Goal: Task Accomplishment & Management: Manage account settings

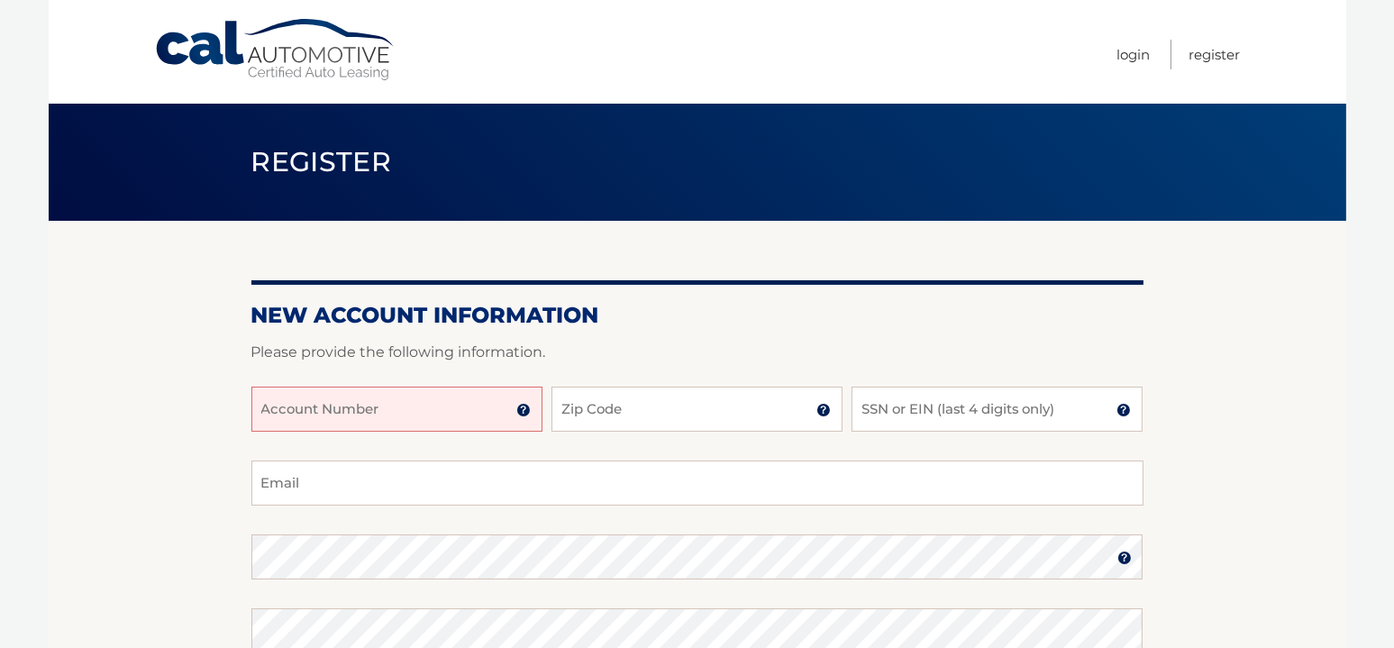
click at [438, 403] on input "Account Number" at bounding box center [396, 408] width 291 height 45
type input "44455996737"
click at [620, 415] on input "Zip Code" at bounding box center [696, 408] width 291 height 45
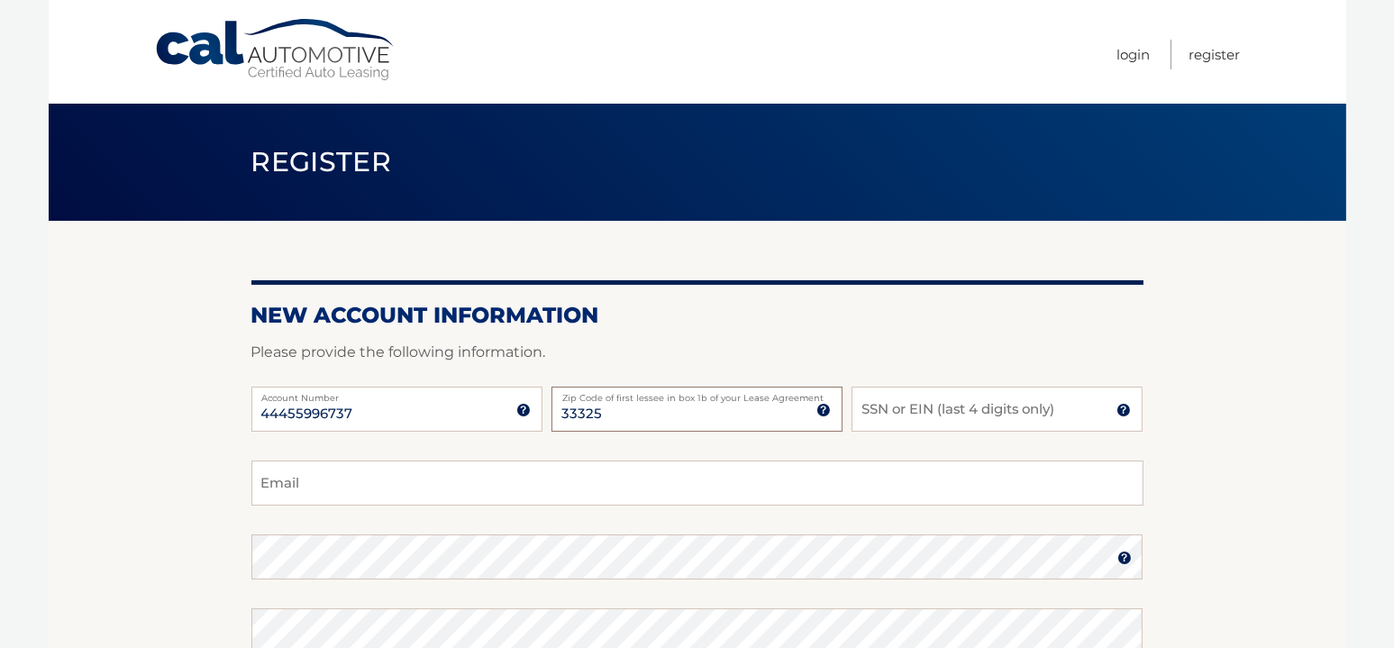
type input "33325"
click at [931, 410] on input "SSN or EIN (last 4 digits only)" at bounding box center [996, 408] width 291 height 45
type input "6320"
click at [360, 489] on input "Email" at bounding box center [697, 482] width 892 height 45
type input "monicaliloy@hotmail.com"
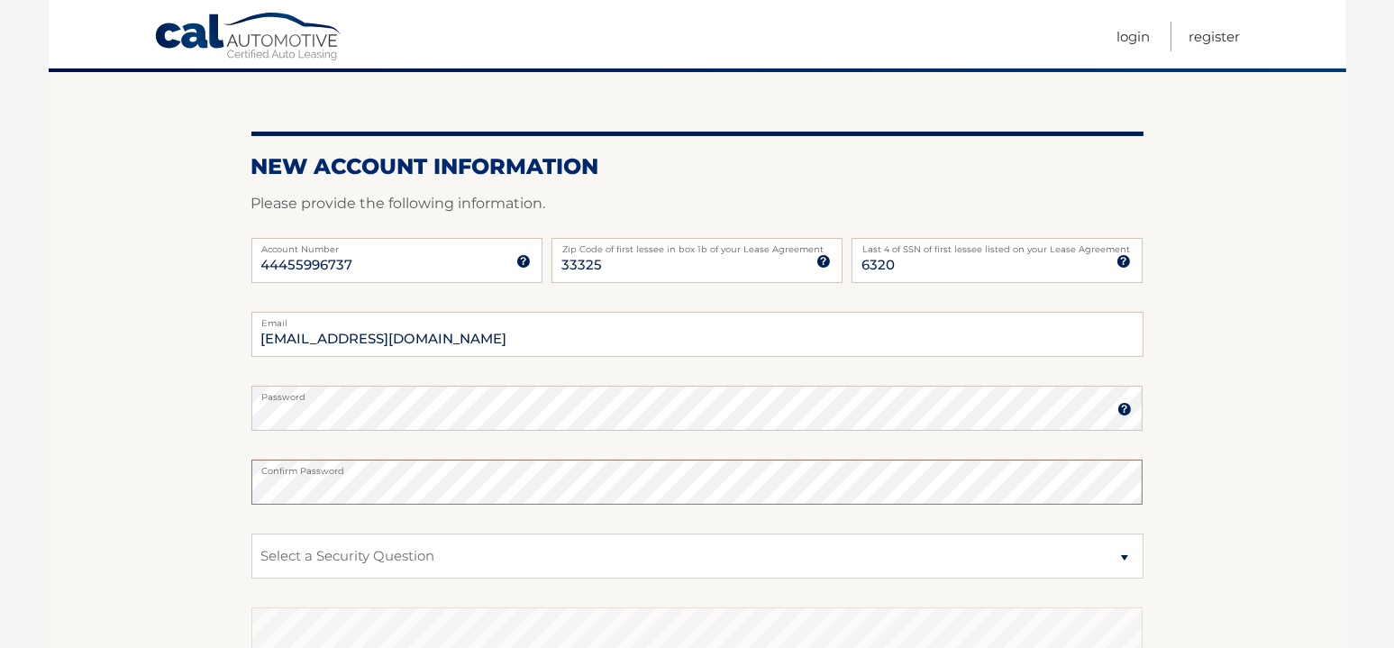
scroll to position [180, 0]
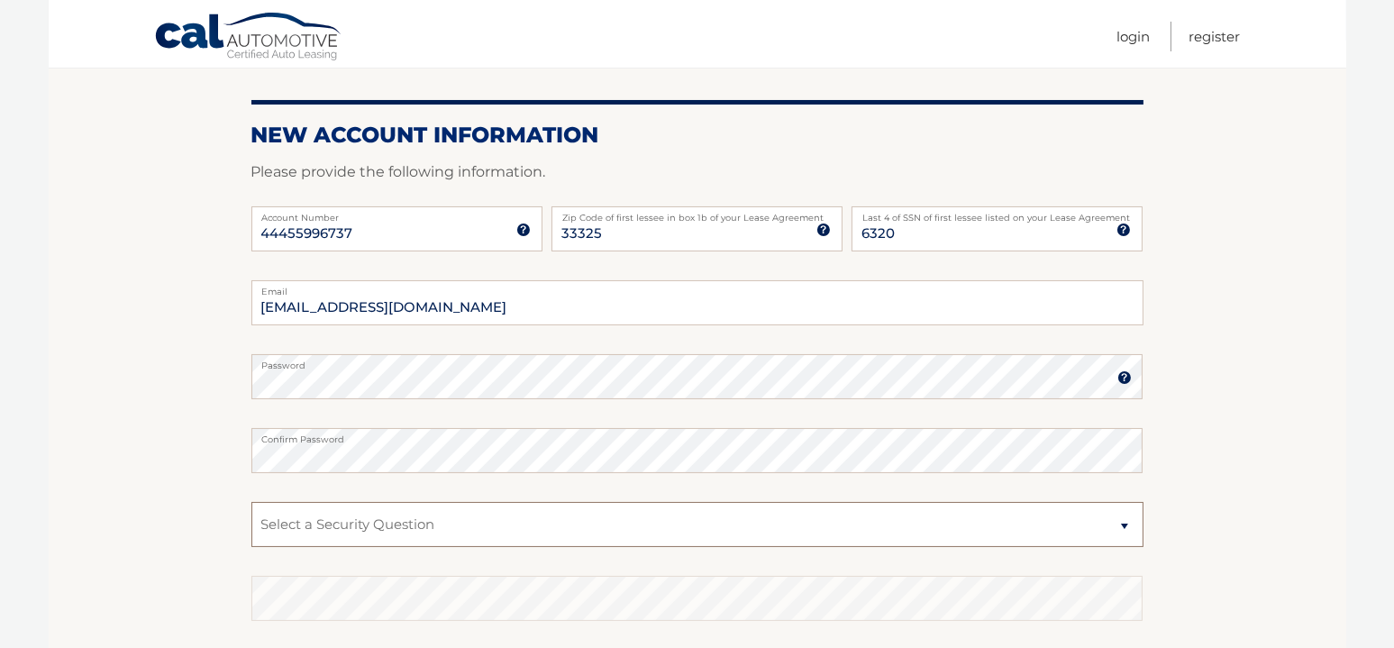
click at [1128, 522] on select "Select a Security Question What was the name of your elementary school? What is…" at bounding box center [697, 524] width 892 height 45
select select "1"
click at [251, 502] on select "Select a Security Question What was the name of your elementary school? What is…" at bounding box center [697, 524] width 892 height 45
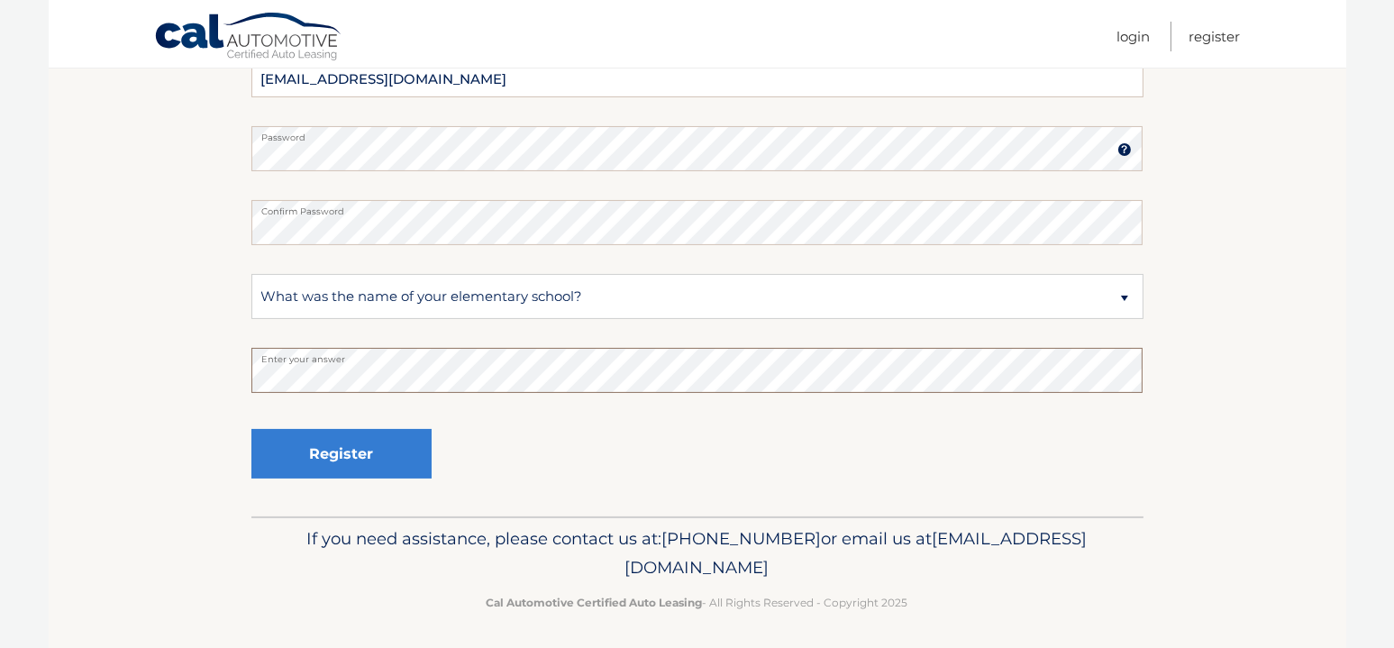
scroll to position [412, 0]
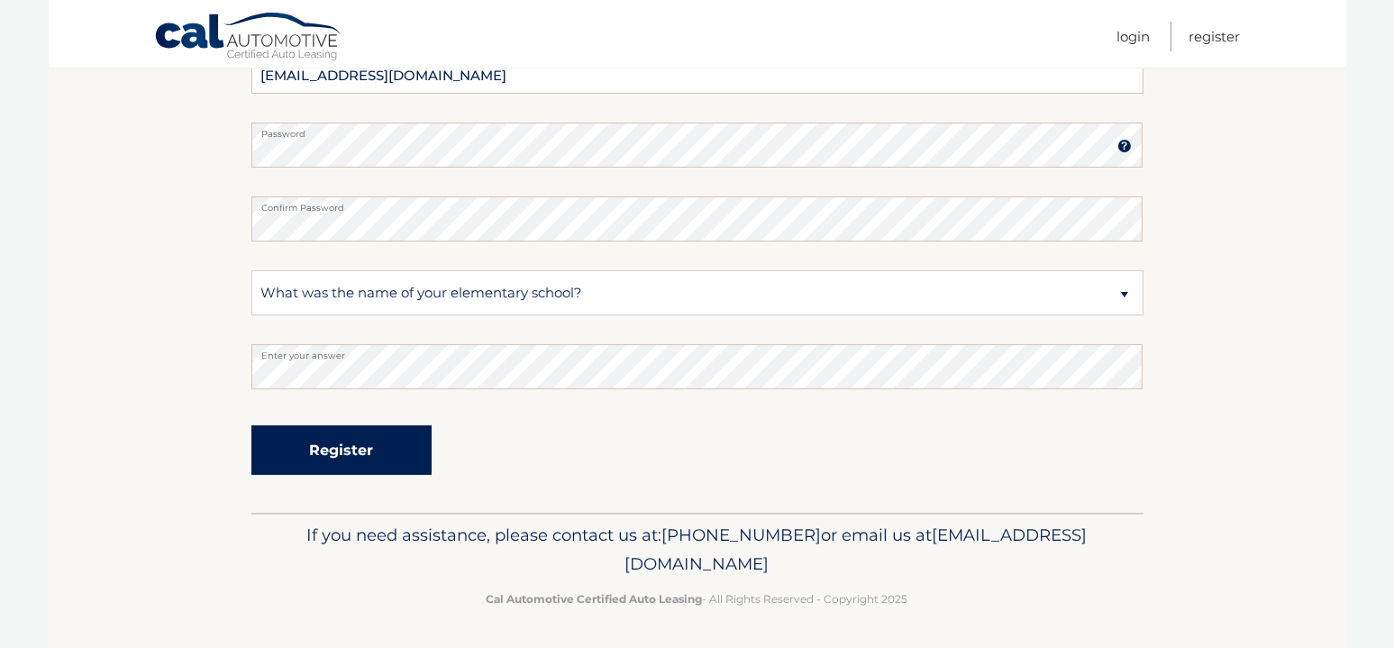
click at [332, 440] on button "Register" at bounding box center [341, 450] width 180 height 50
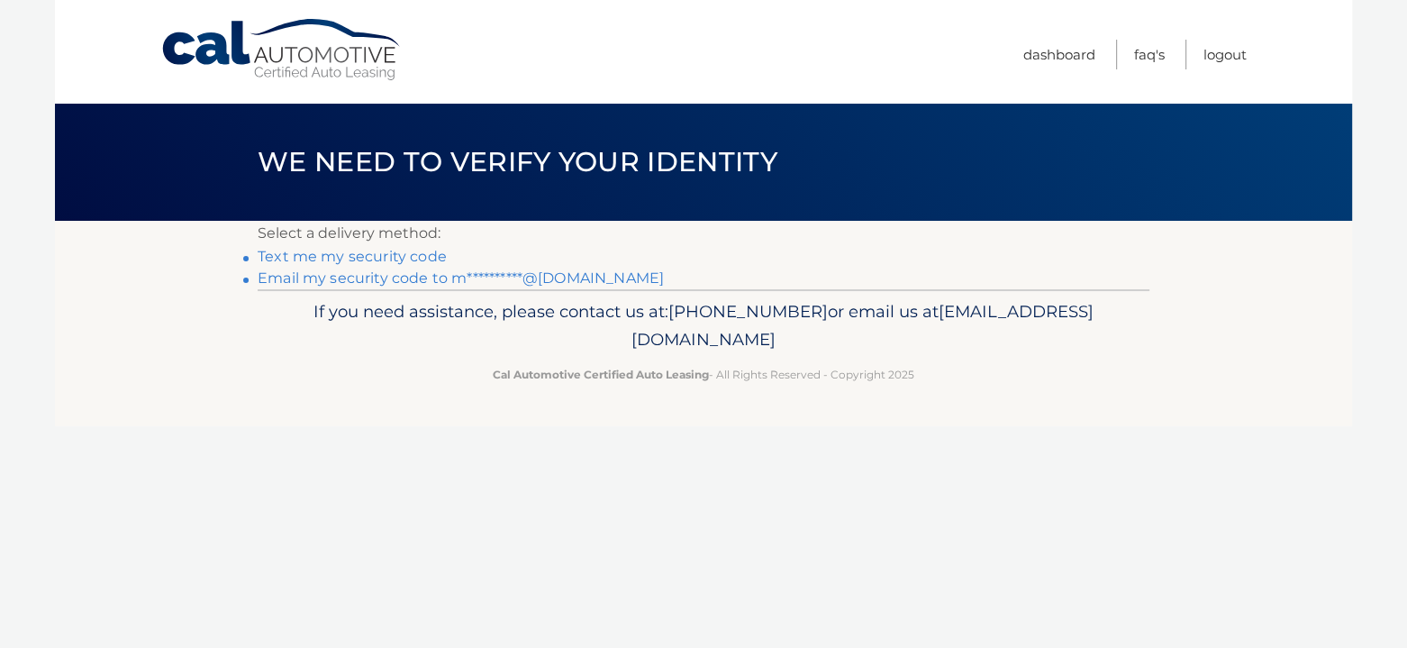
click at [330, 254] on link "Text me my security code" at bounding box center [352, 256] width 189 height 17
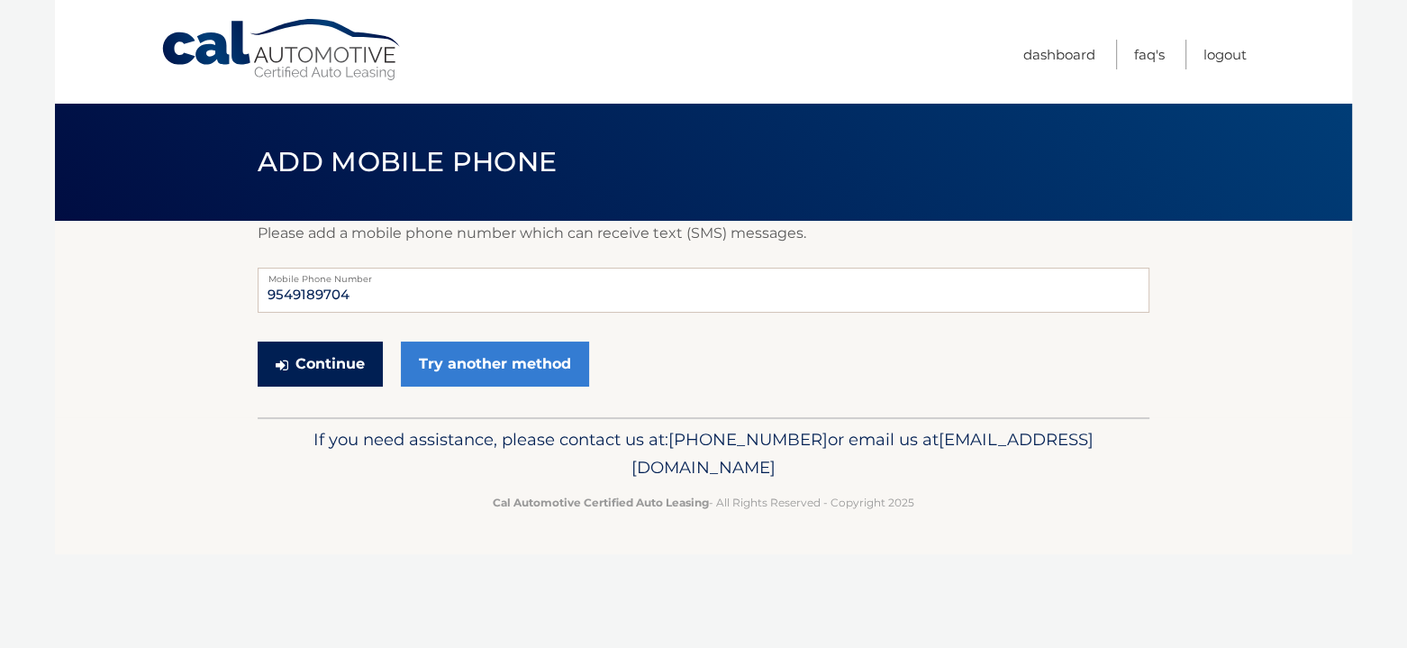
click at [354, 365] on button "Continue" at bounding box center [320, 363] width 125 height 45
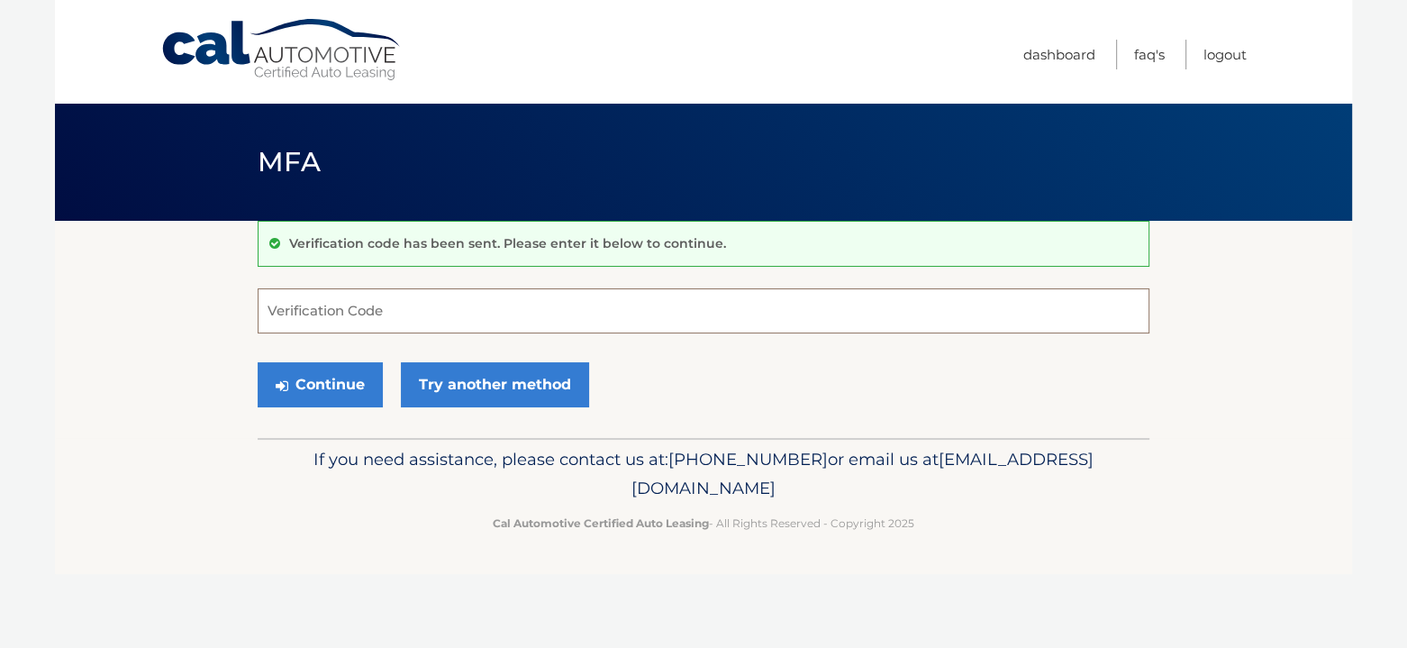
click at [299, 311] on input "Verification Code" at bounding box center [704, 310] width 892 height 45
click at [363, 381] on button "Continue" at bounding box center [320, 384] width 125 height 45
click at [277, 311] on input "#070413" at bounding box center [704, 310] width 892 height 45
type input "070413"
click at [295, 382] on button "Continue" at bounding box center [320, 384] width 125 height 45
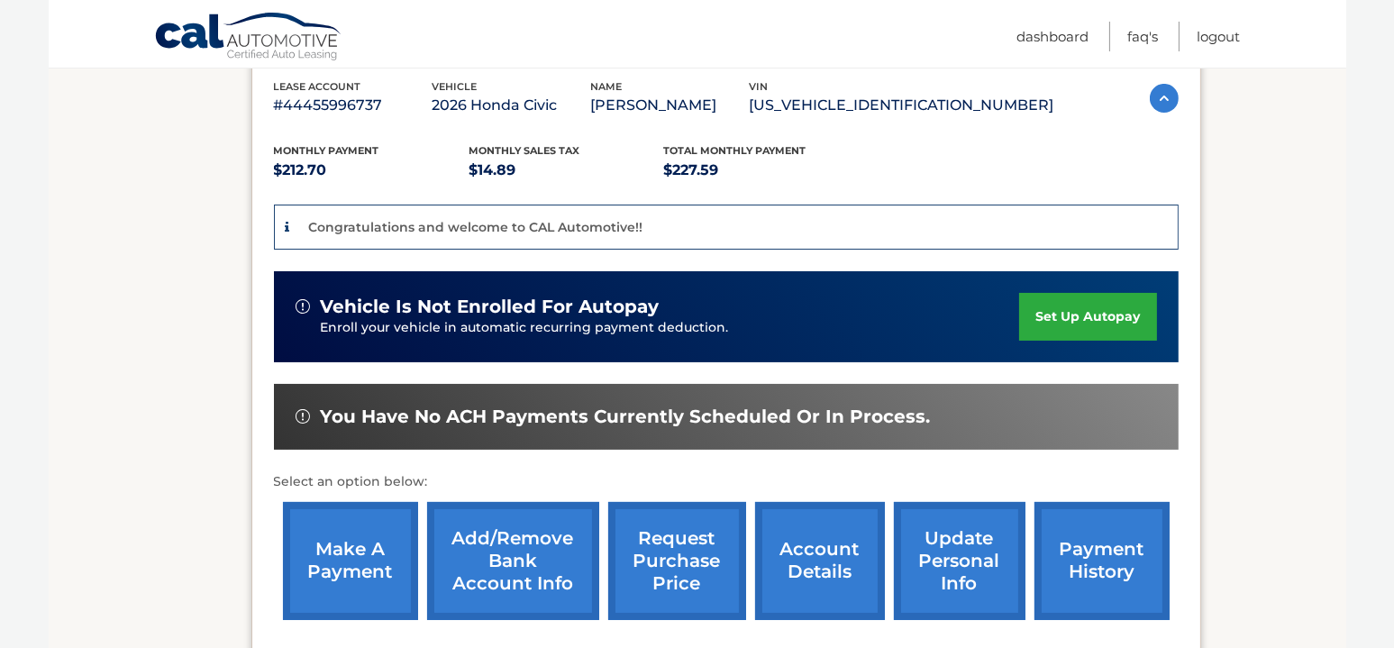
scroll to position [360, 0]
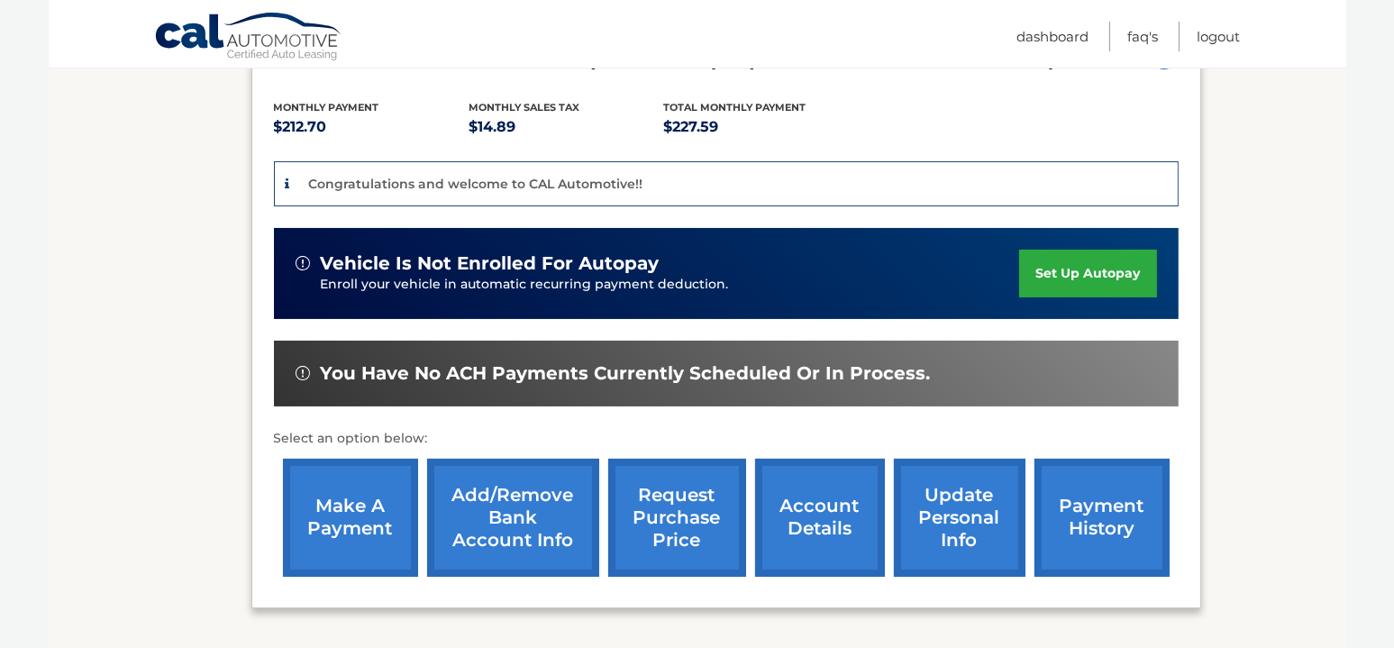
click at [322, 499] on link "make a payment" at bounding box center [350, 518] width 135 height 118
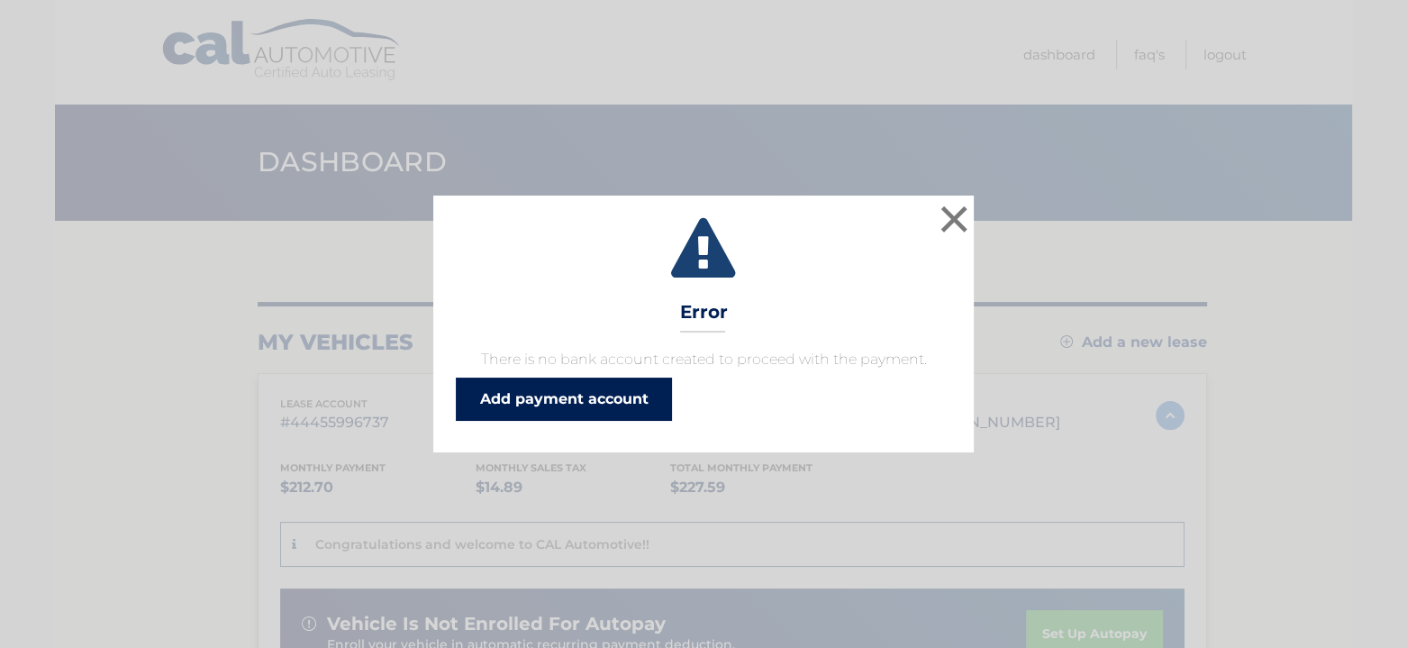
click at [531, 400] on link "Add payment account" at bounding box center [564, 398] width 216 height 43
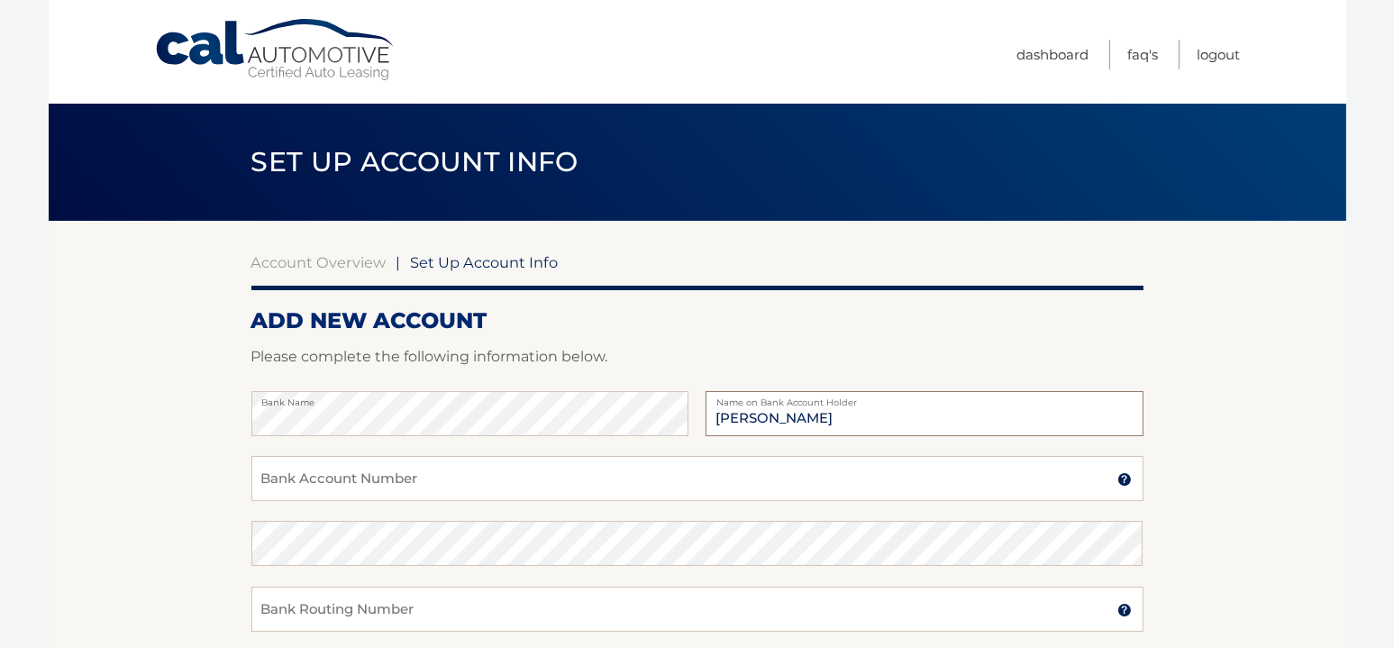
type input "[PERSON_NAME]"
click at [291, 482] on input "Bank Account Number" at bounding box center [697, 478] width 892 height 45
type input "822589575"
click at [323, 604] on input "Bank Routing Number" at bounding box center [697, 608] width 892 height 45
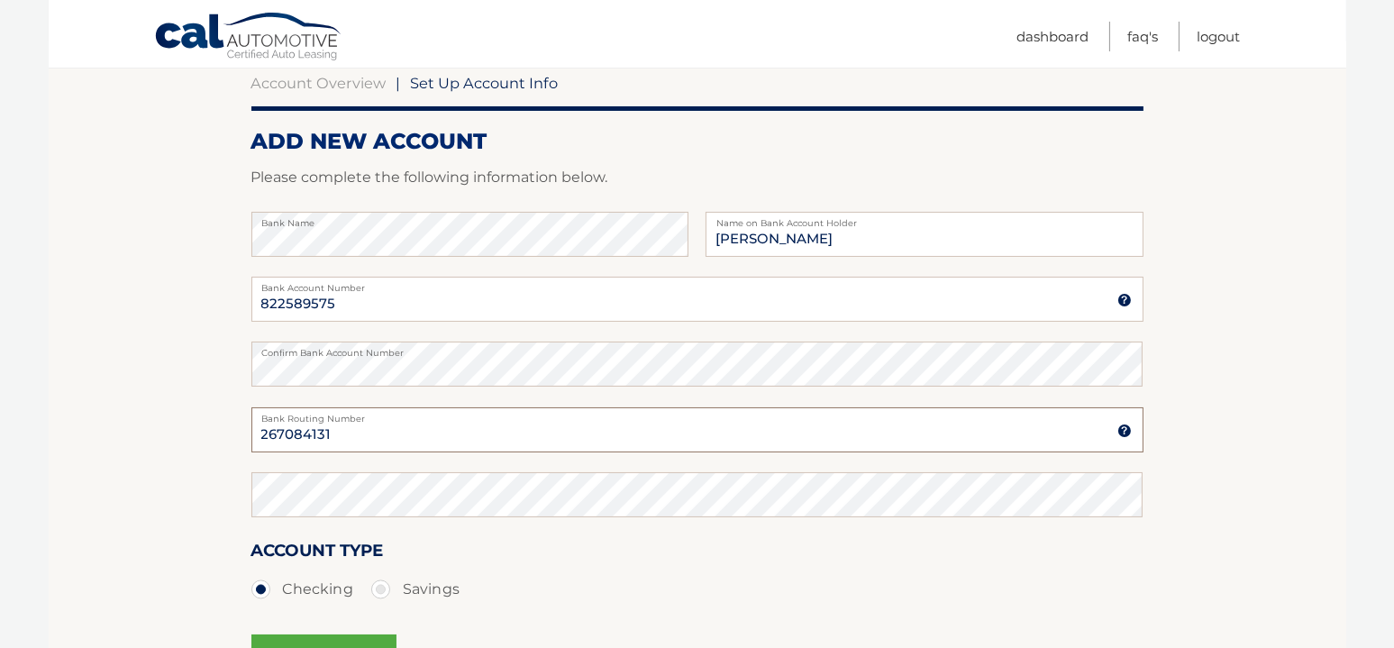
scroll to position [180, 0]
type input "267084131"
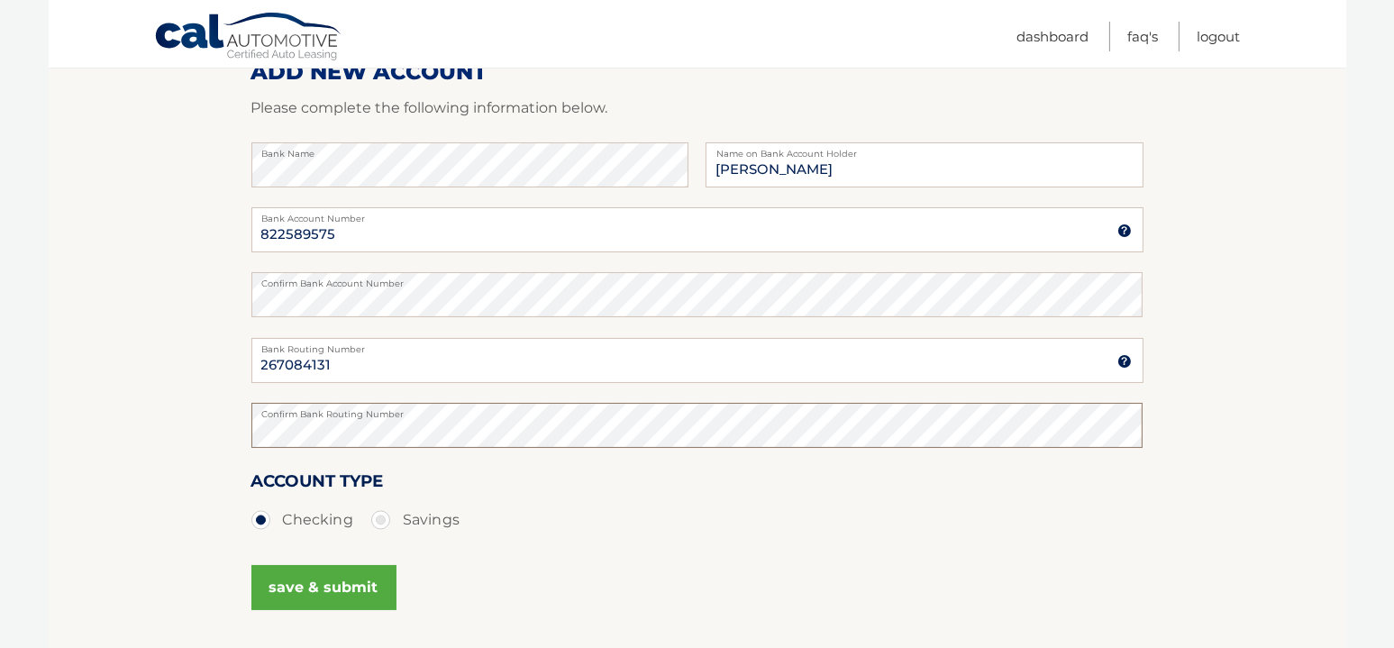
scroll to position [360, 0]
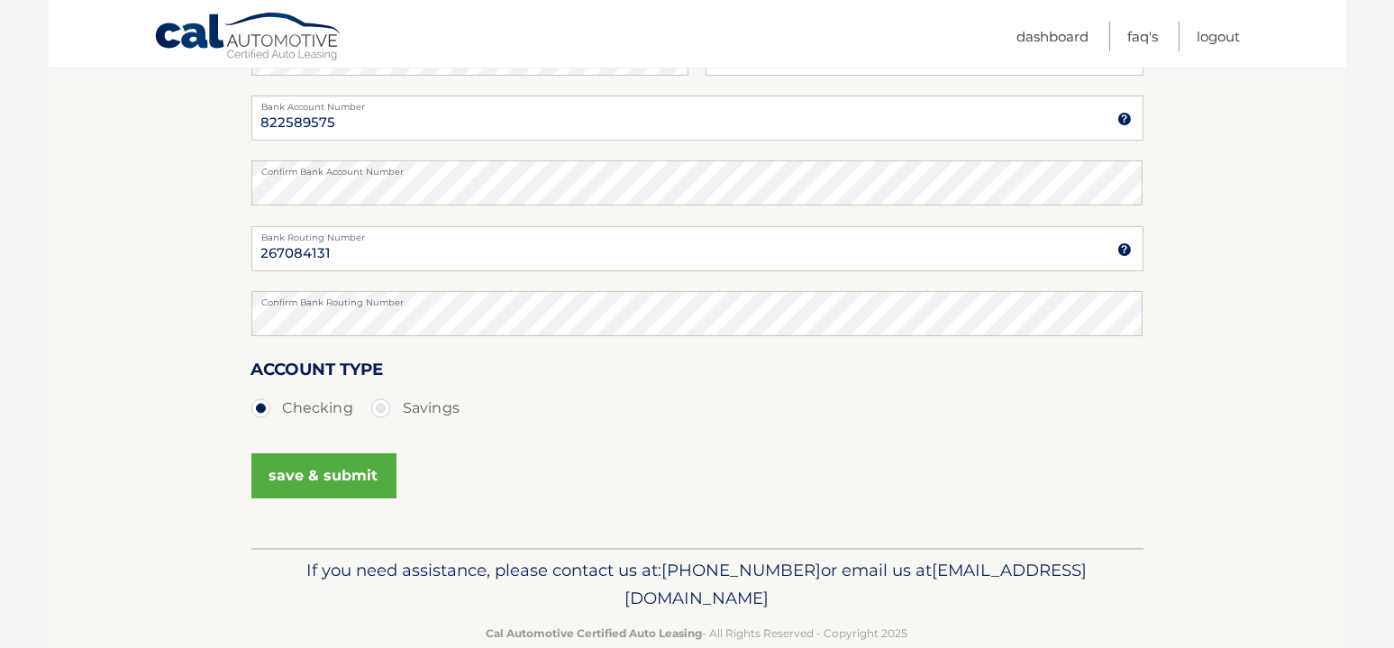
click at [341, 477] on button "save & submit" at bounding box center [323, 475] width 145 height 45
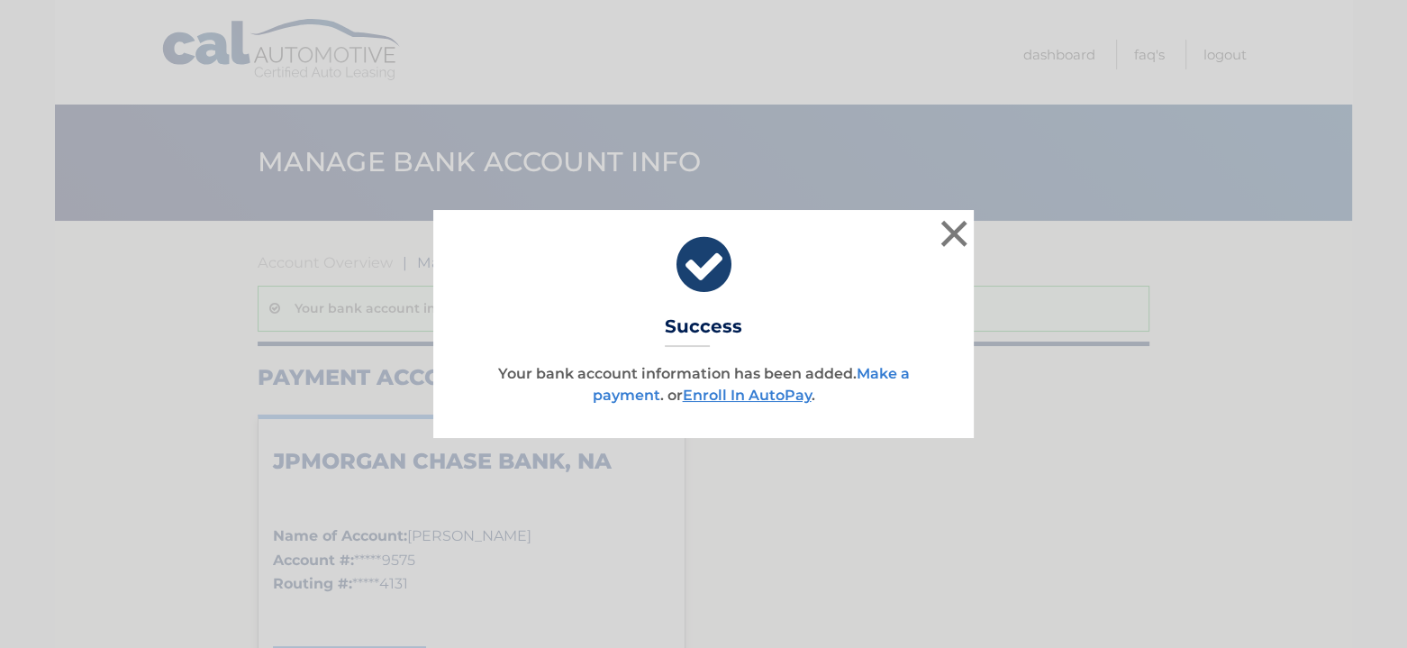
click at [886, 375] on link "Make a payment" at bounding box center [751, 384] width 317 height 39
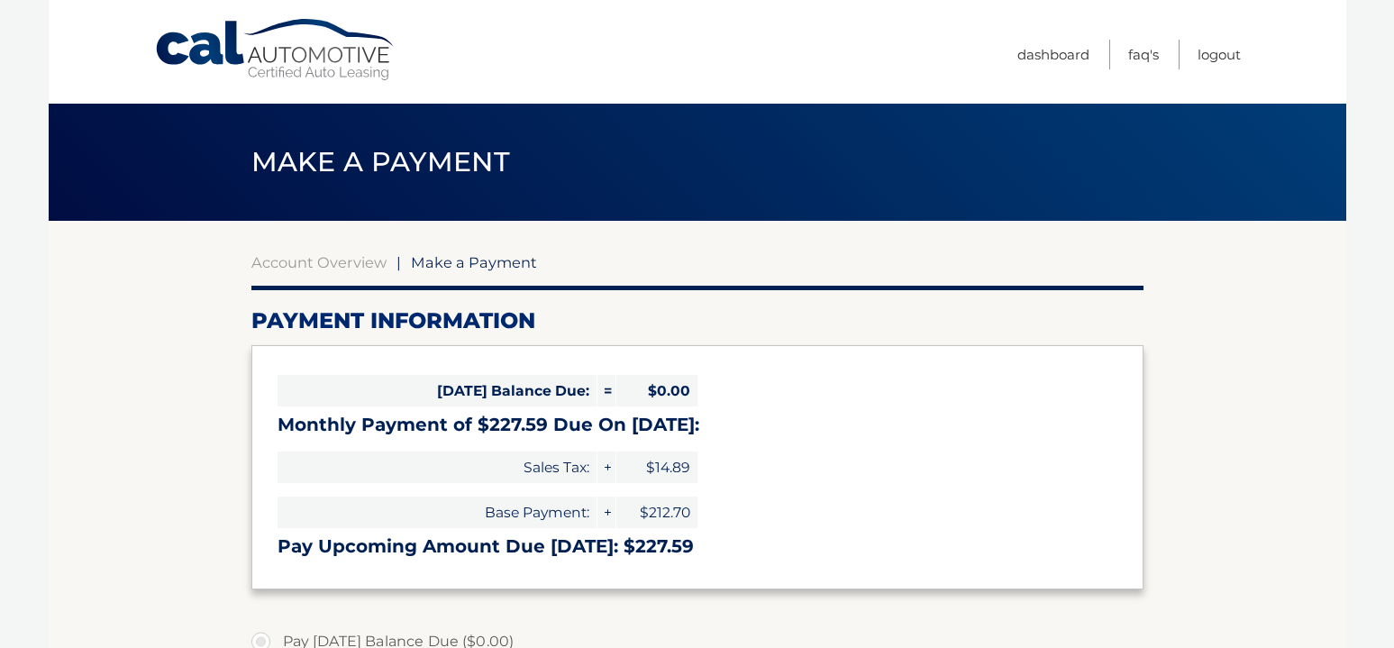
select select "YzAzZWIxZjMtODFmYy00ZjU3LWI1OTctMjU3ZmU1MDJhOWU2"
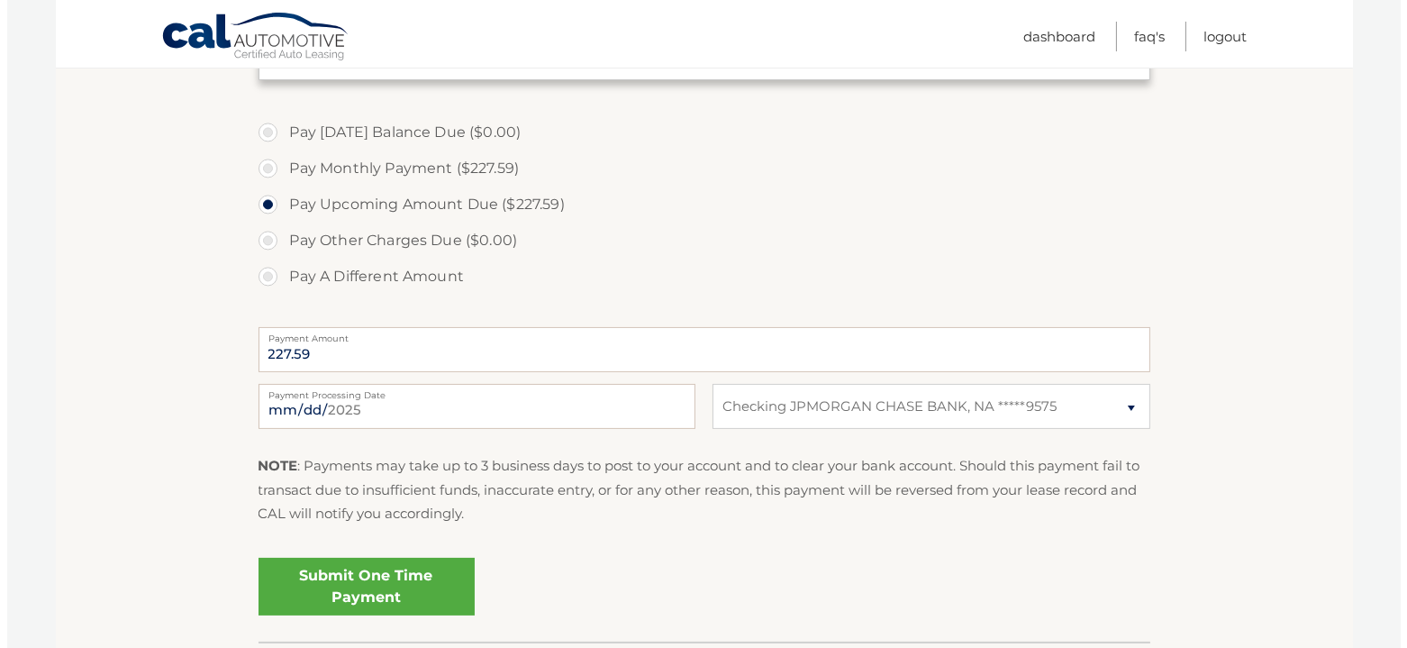
scroll to position [540, 0]
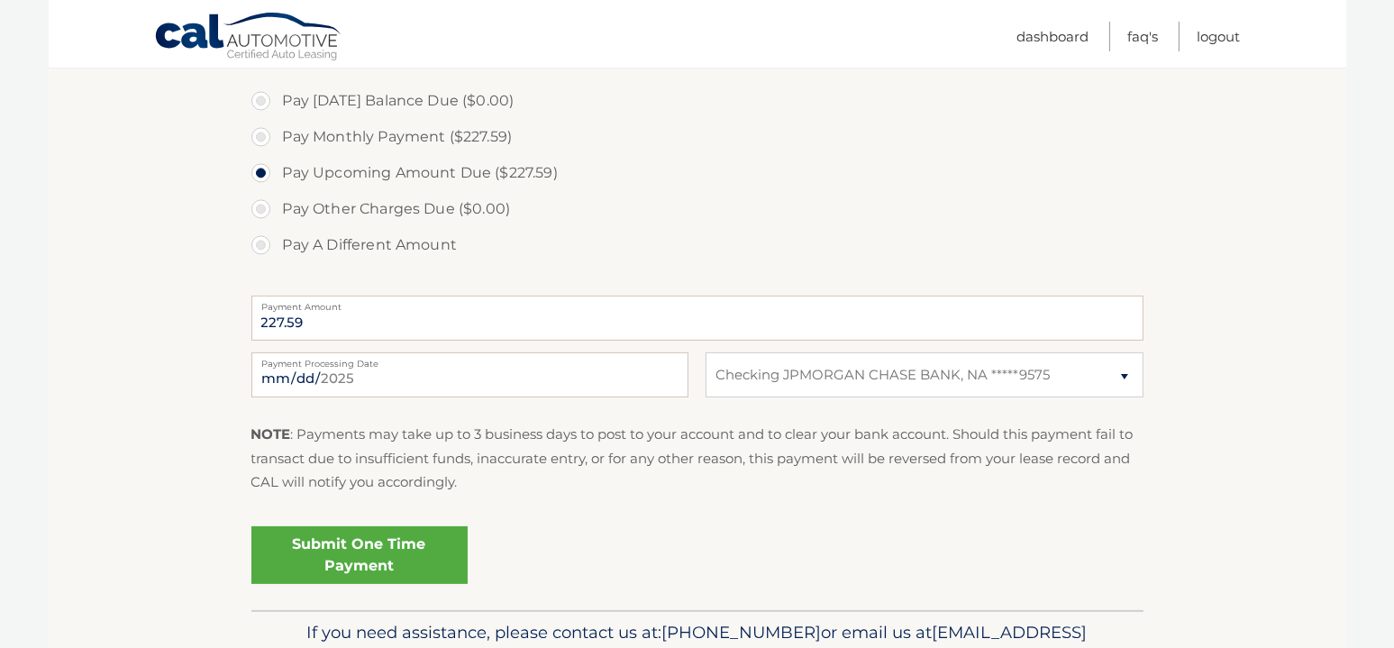
click at [352, 540] on link "Submit One Time Payment" at bounding box center [359, 555] width 216 height 58
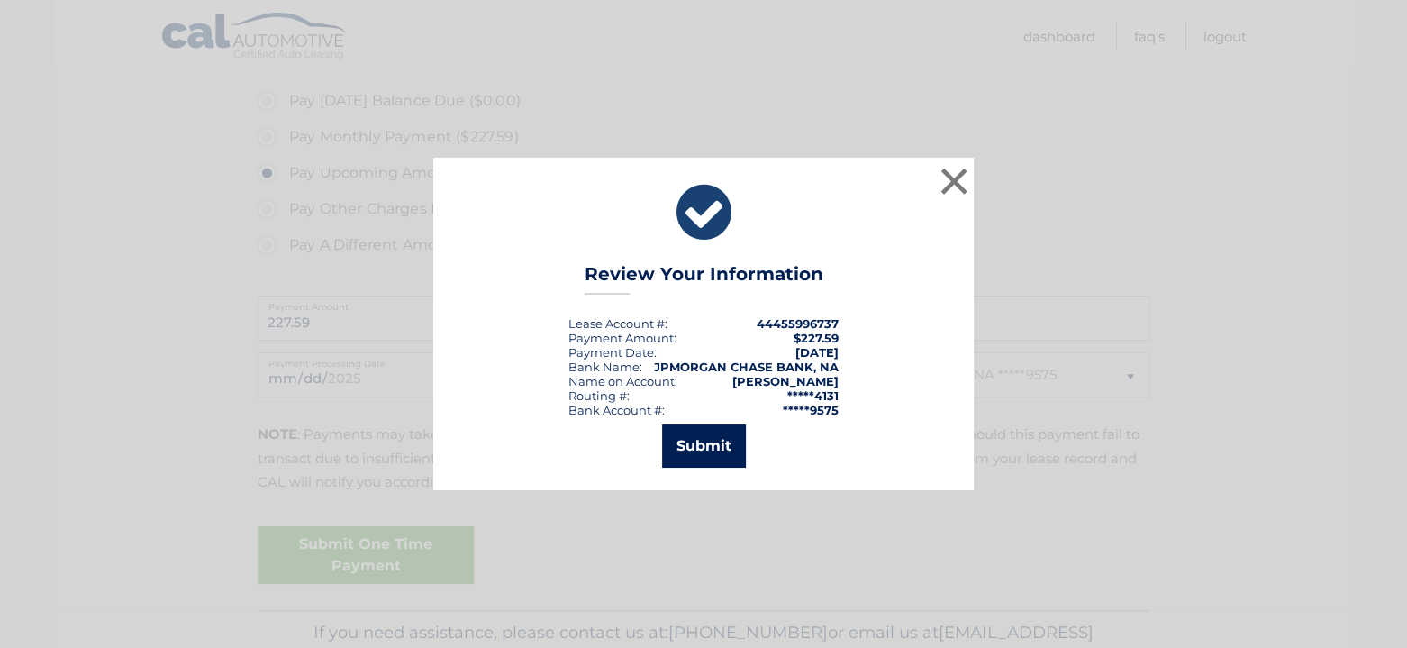
click at [688, 456] on button "Submit" at bounding box center [704, 445] width 84 height 43
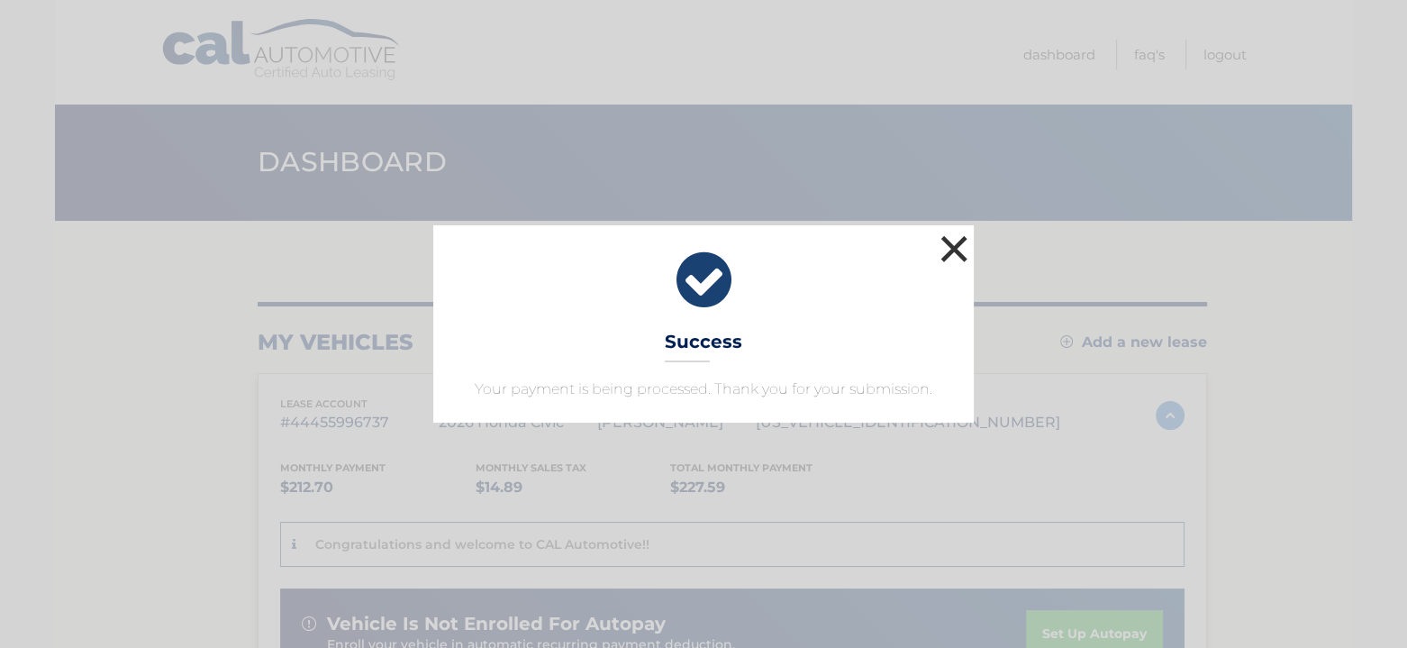
click at [958, 243] on button "×" at bounding box center [954, 249] width 36 height 36
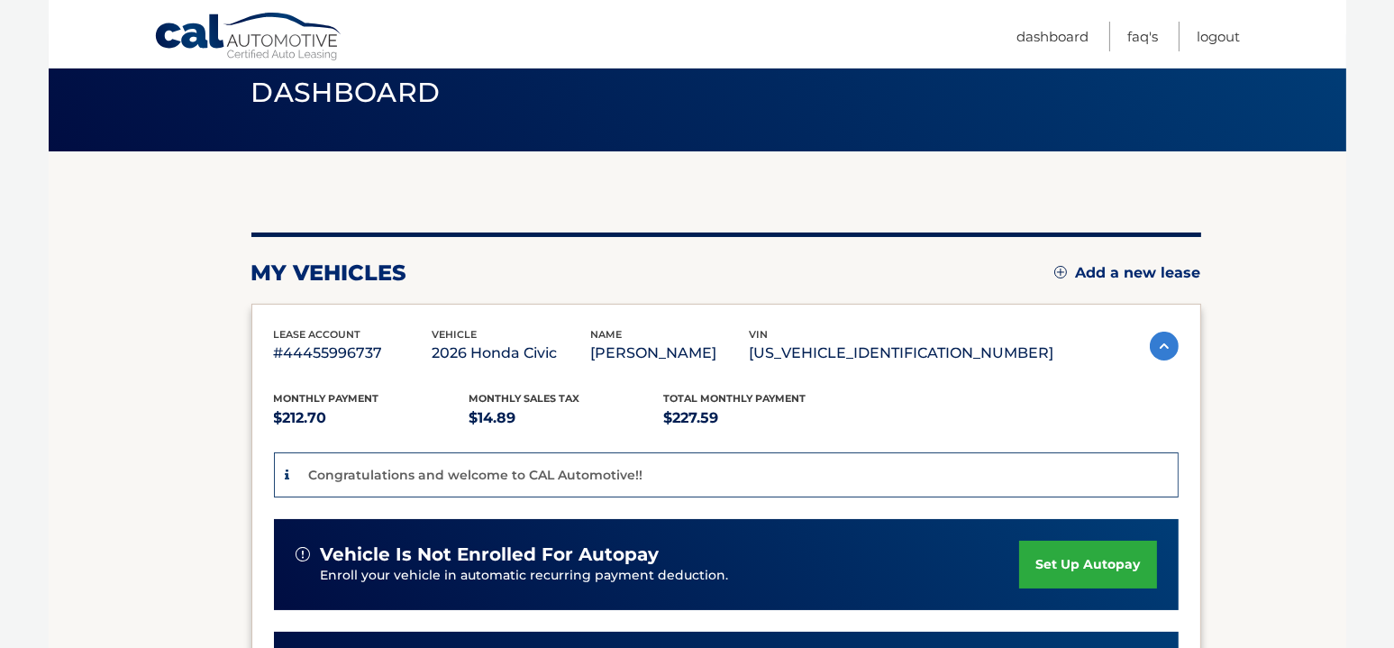
scroll to position [180, 0]
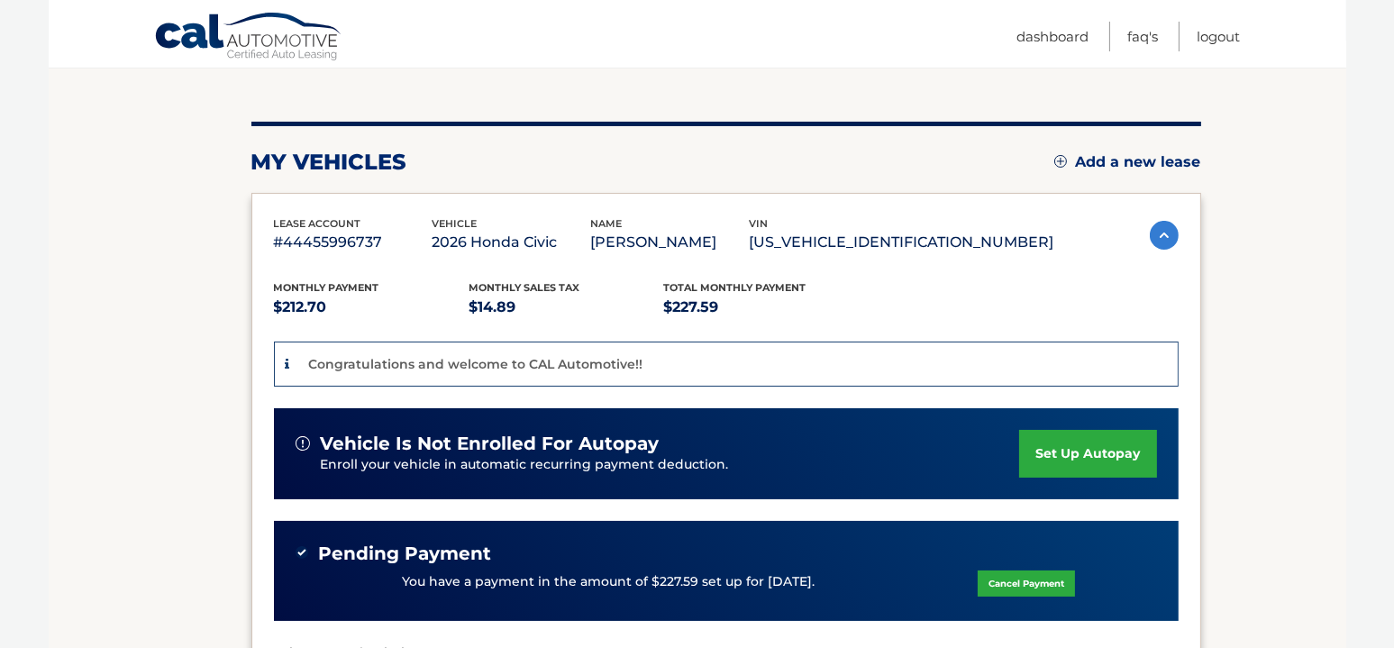
click at [1068, 447] on link "set up autopay" at bounding box center [1087, 454] width 137 height 48
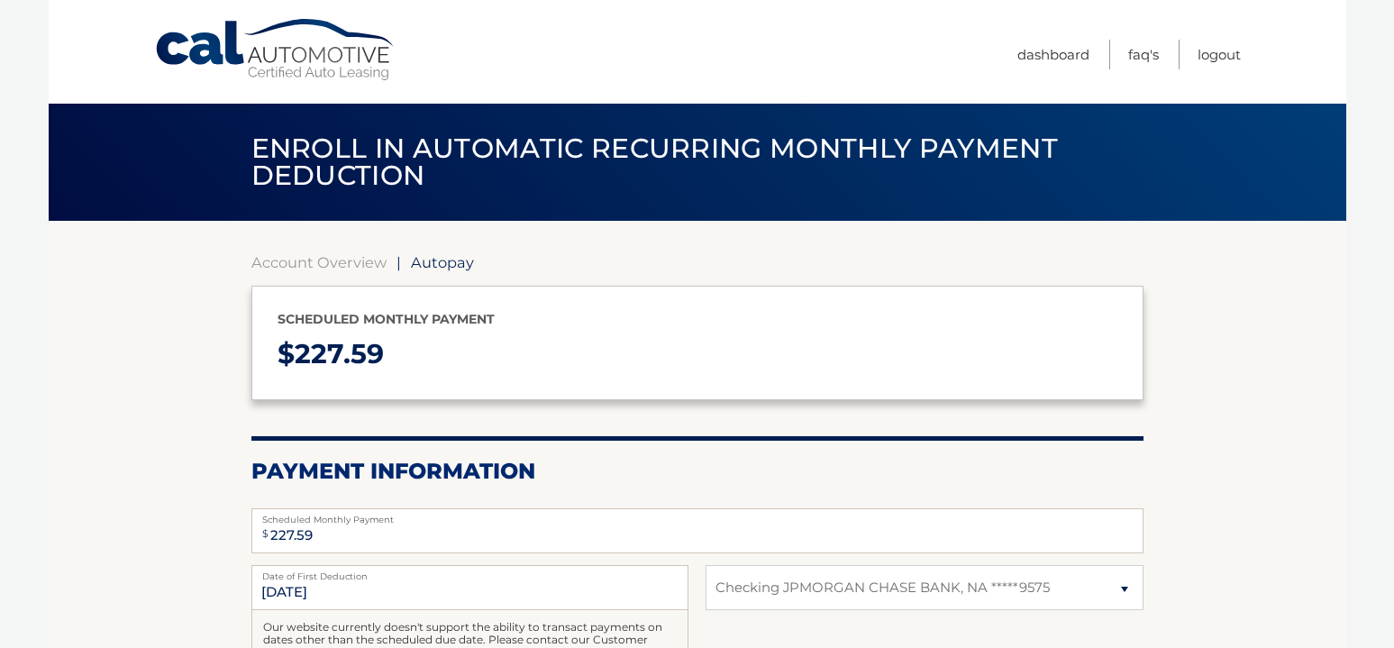
select select "YzAzZWIxZjMtODFmYy00ZjU3LWI1OTctMjU3ZmU1MDJhOWU2"
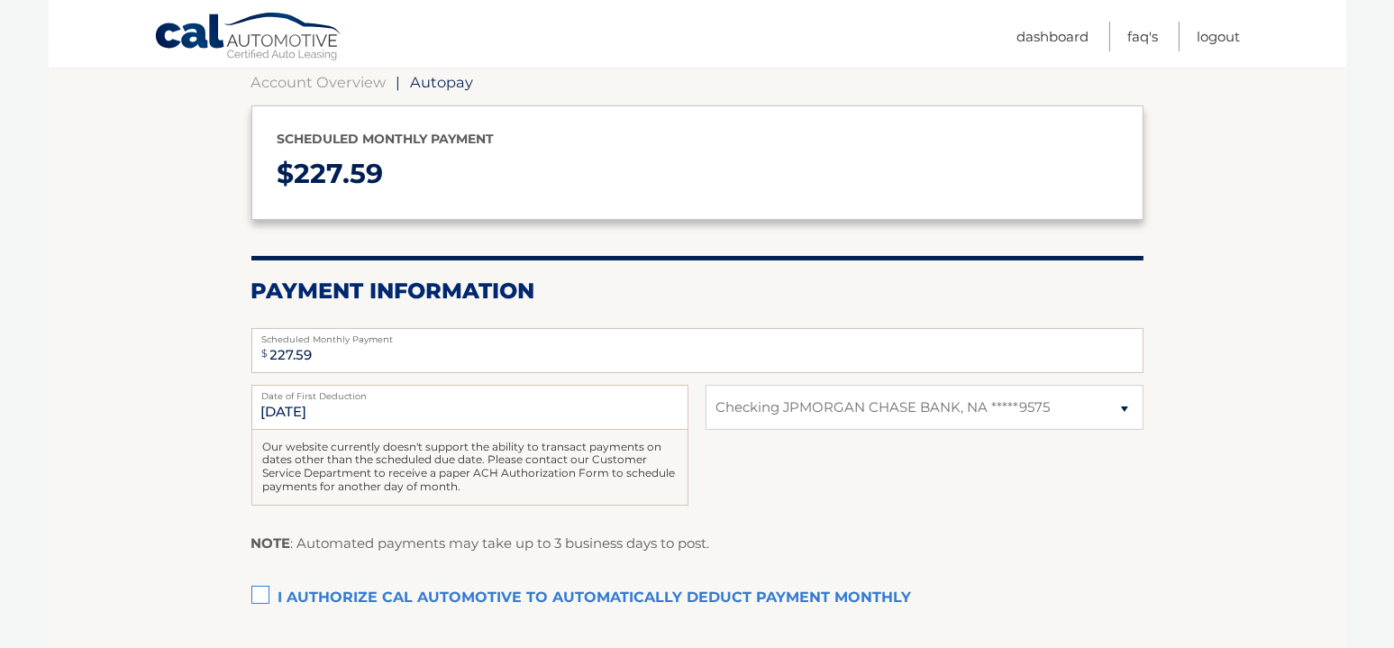
scroll to position [270, 0]
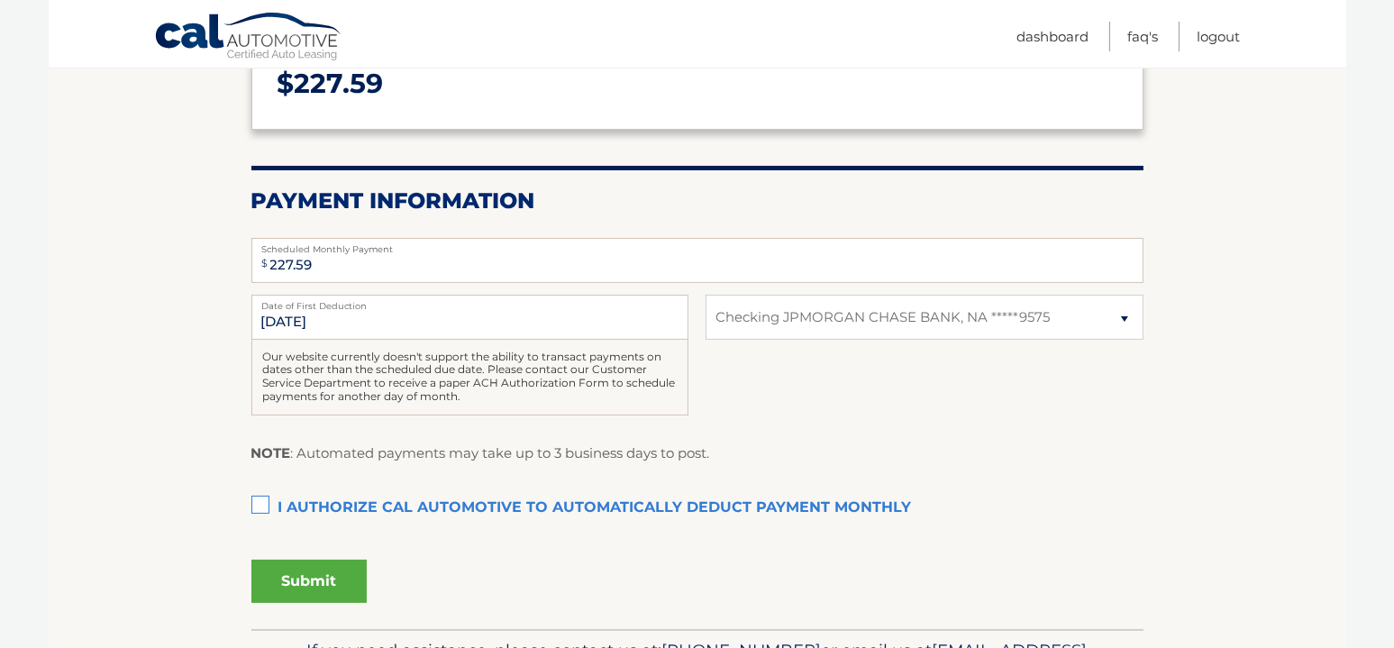
click at [259, 497] on label "I authorize cal automotive to automatically deduct payment monthly This checkbo…" at bounding box center [697, 508] width 892 height 36
click at [0, 0] on input "I authorize cal automotive to automatically deduct payment monthly This checkbo…" at bounding box center [0, 0] width 0 height 0
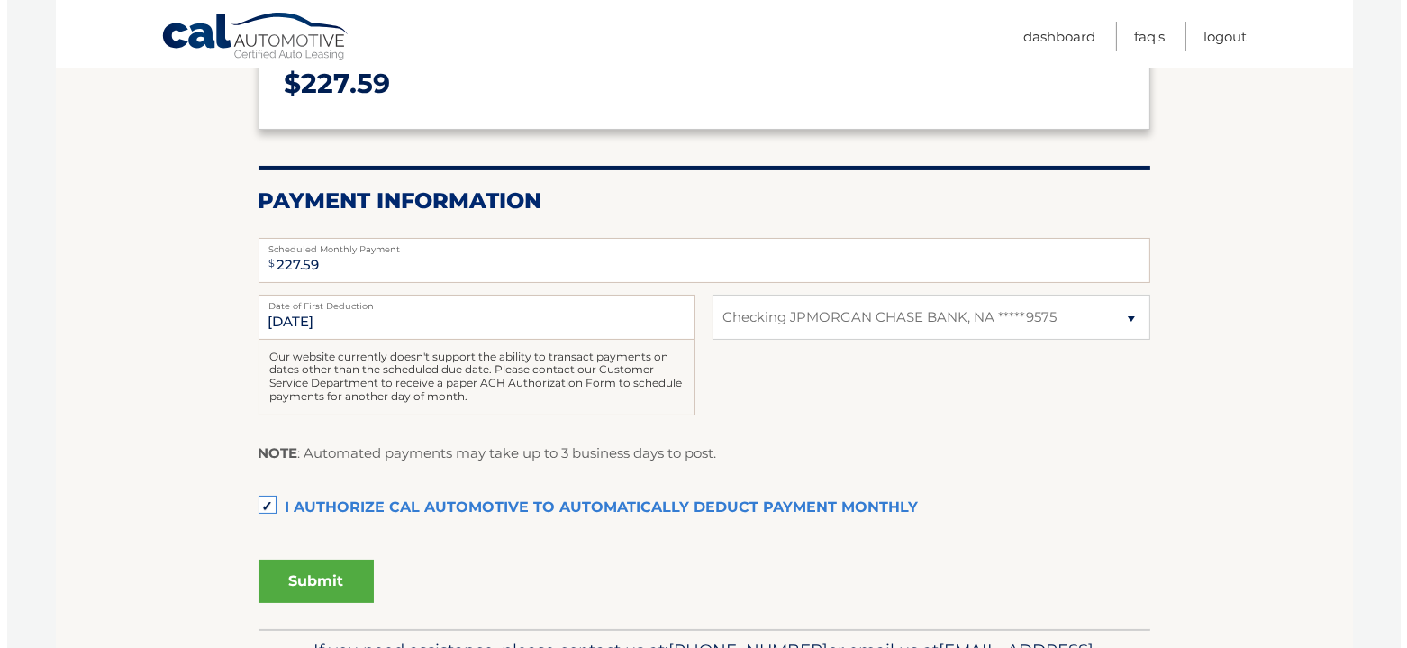
scroll to position [360, 0]
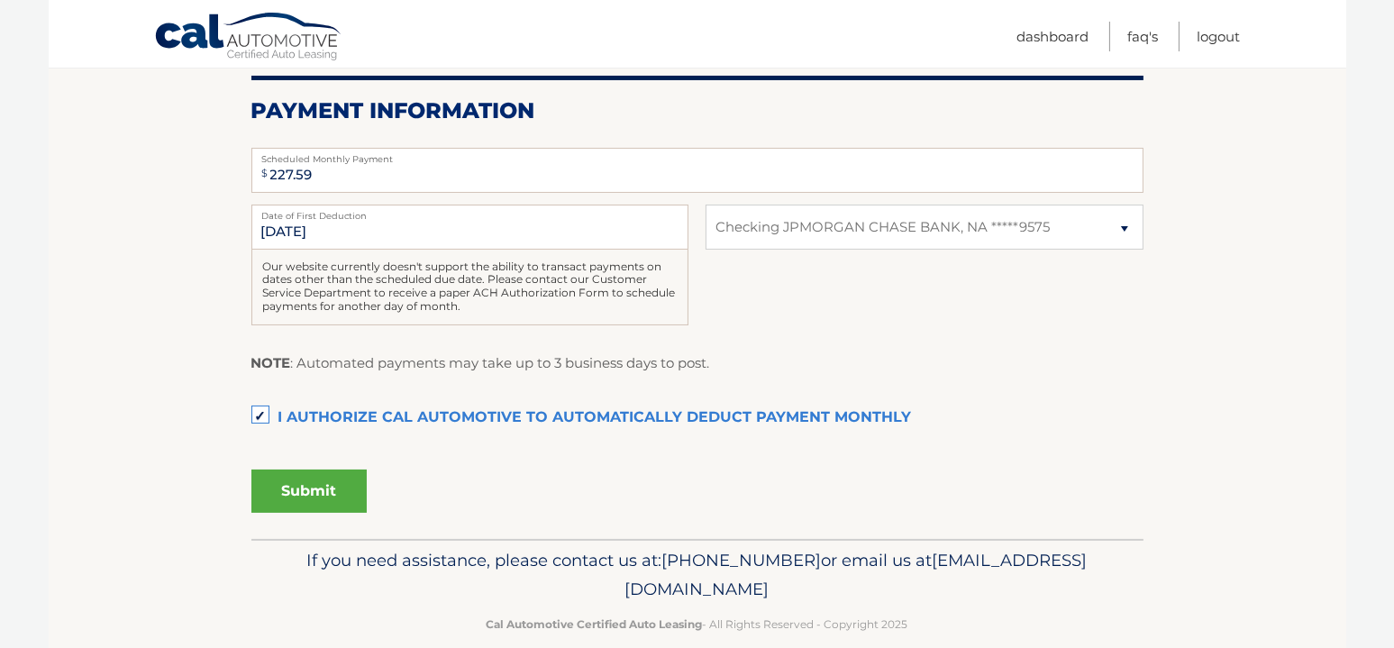
click at [321, 488] on button "Submit" at bounding box center [308, 490] width 115 height 43
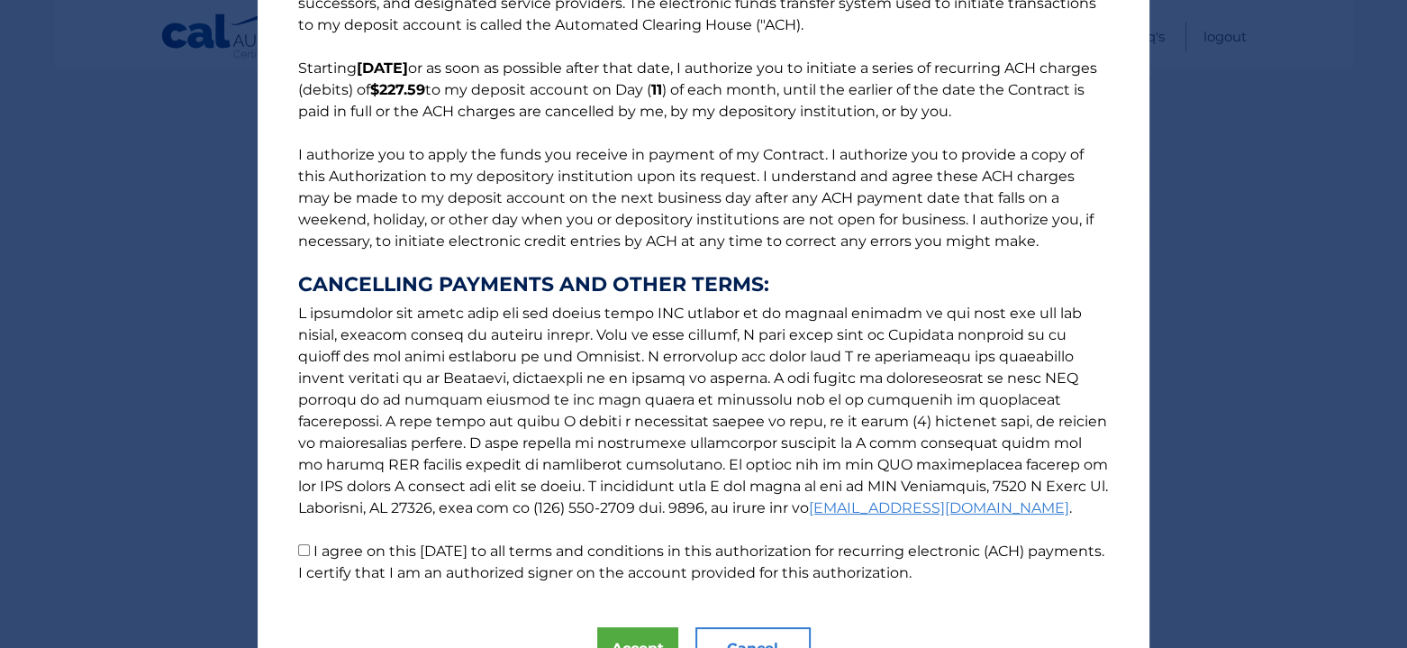
scroll to position [203, 0]
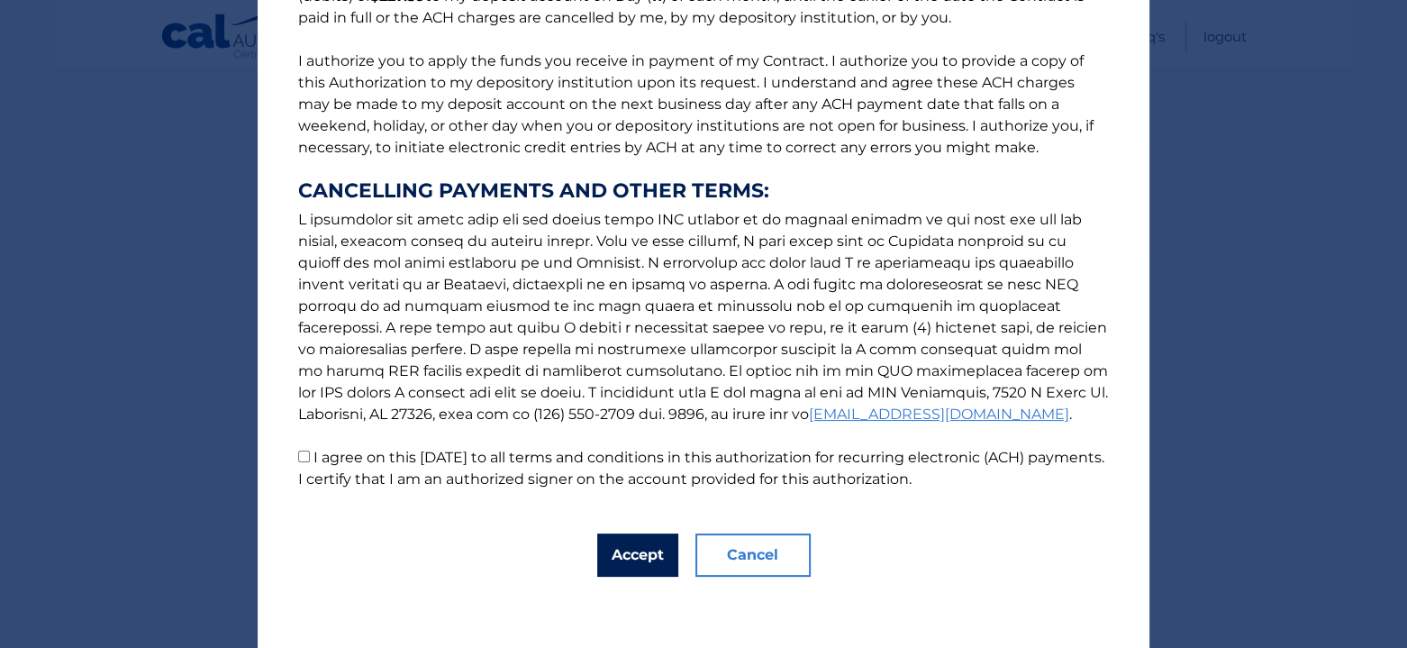
click at [617, 552] on button "Accept" at bounding box center [637, 554] width 81 height 43
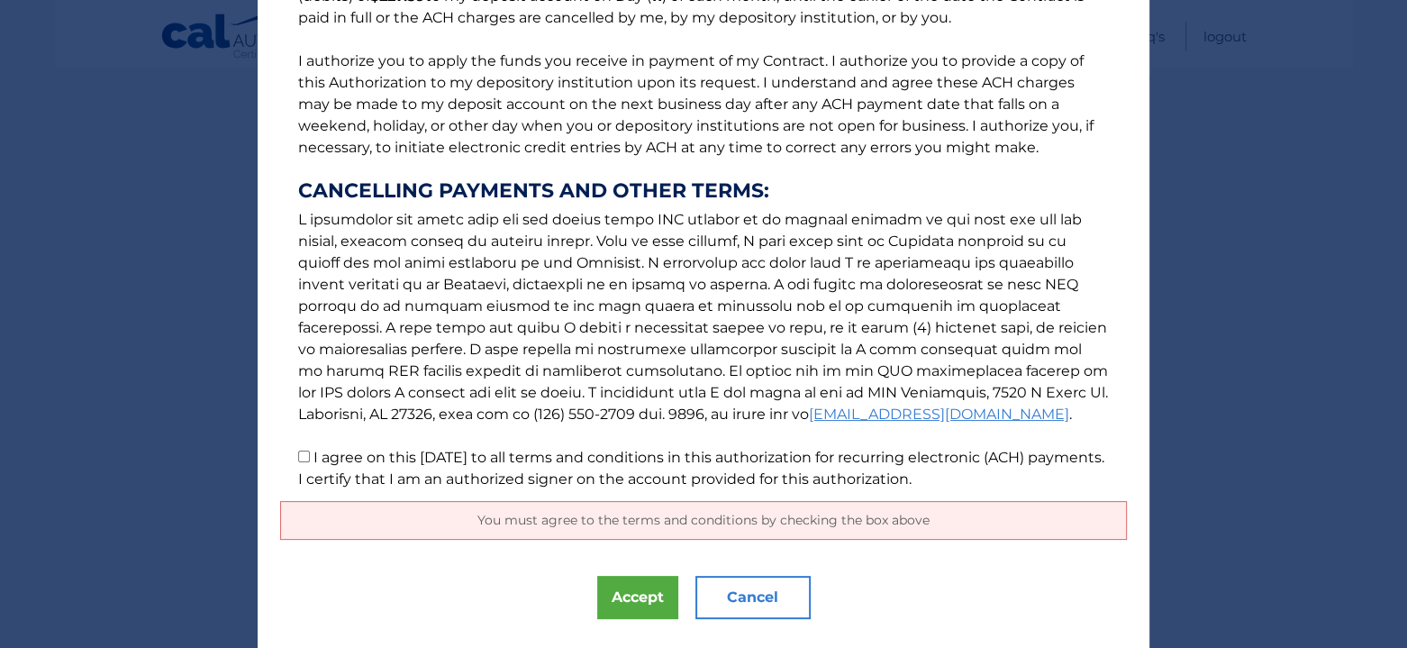
click at [298, 454] on input "I agree on this 09/04/2025 to all terms and conditions in this authorization fo…" at bounding box center [304, 456] width 12 height 12
checkbox input "true"
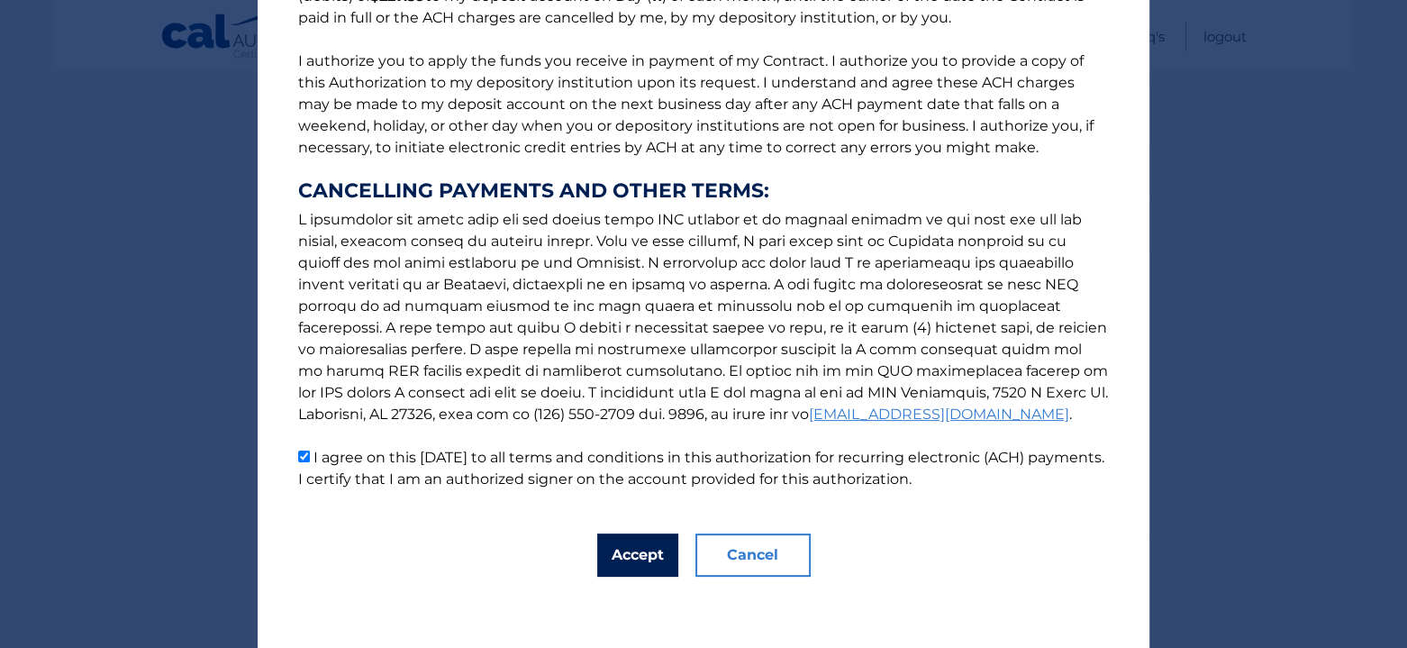
click at [658, 562] on button "Accept" at bounding box center [637, 554] width 81 height 43
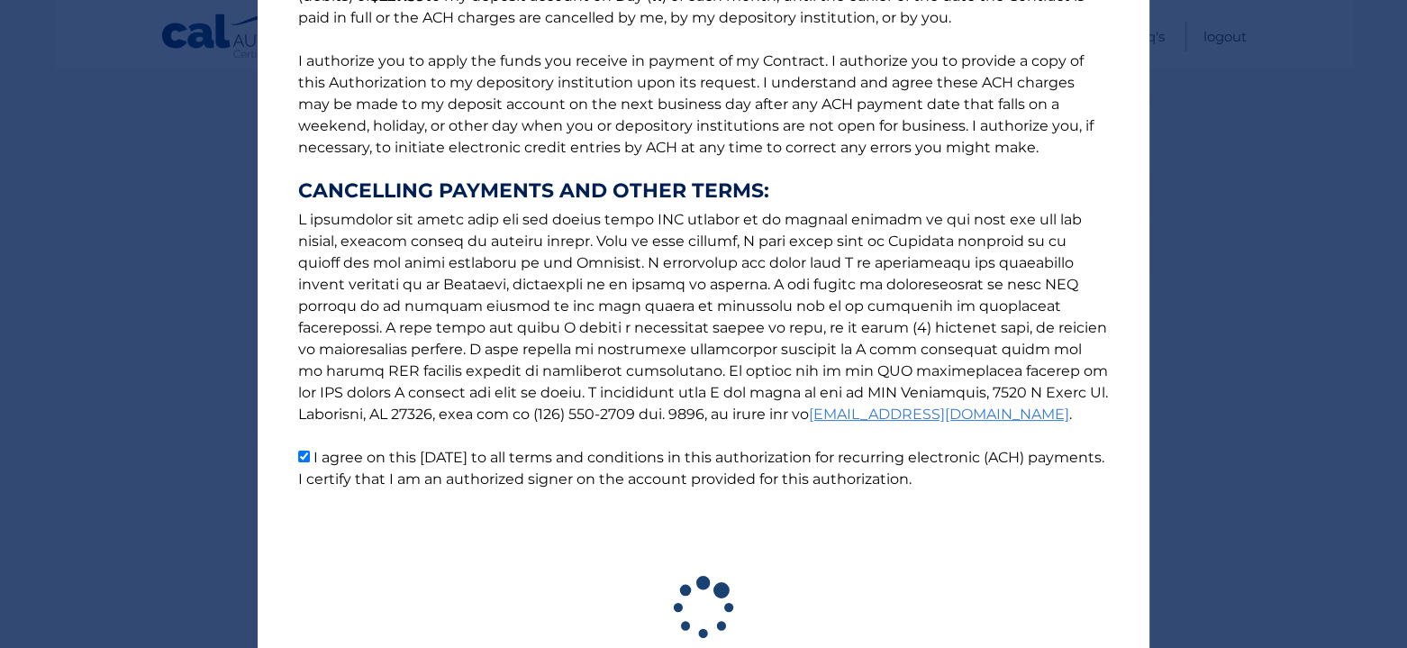
scroll to position [335, 0]
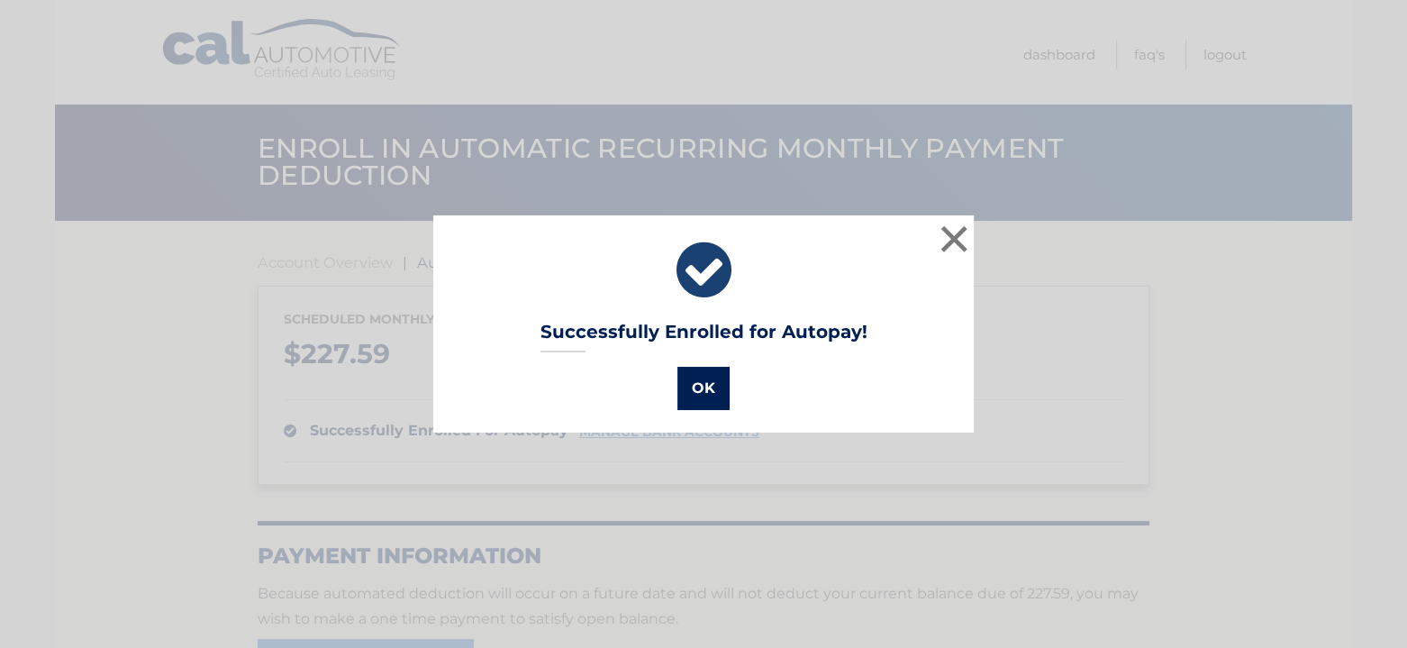
click at [699, 392] on button "OK" at bounding box center [703, 388] width 52 height 43
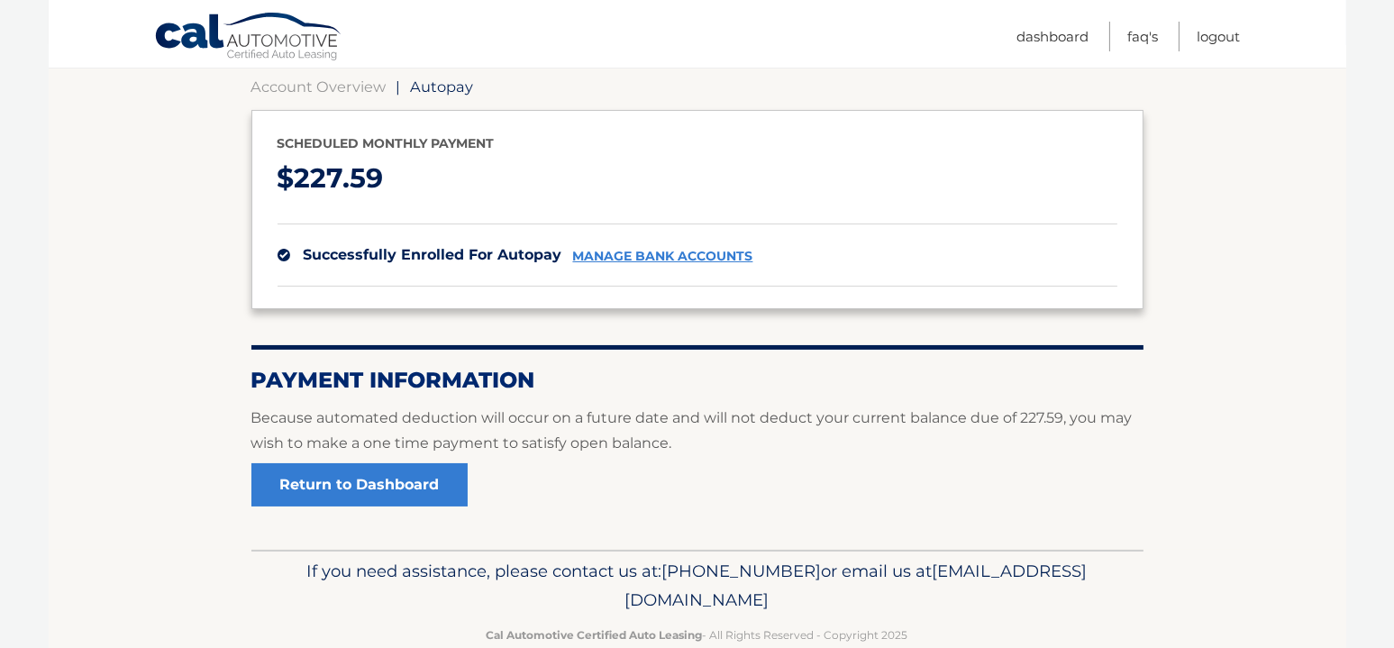
scroll to position [180, 0]
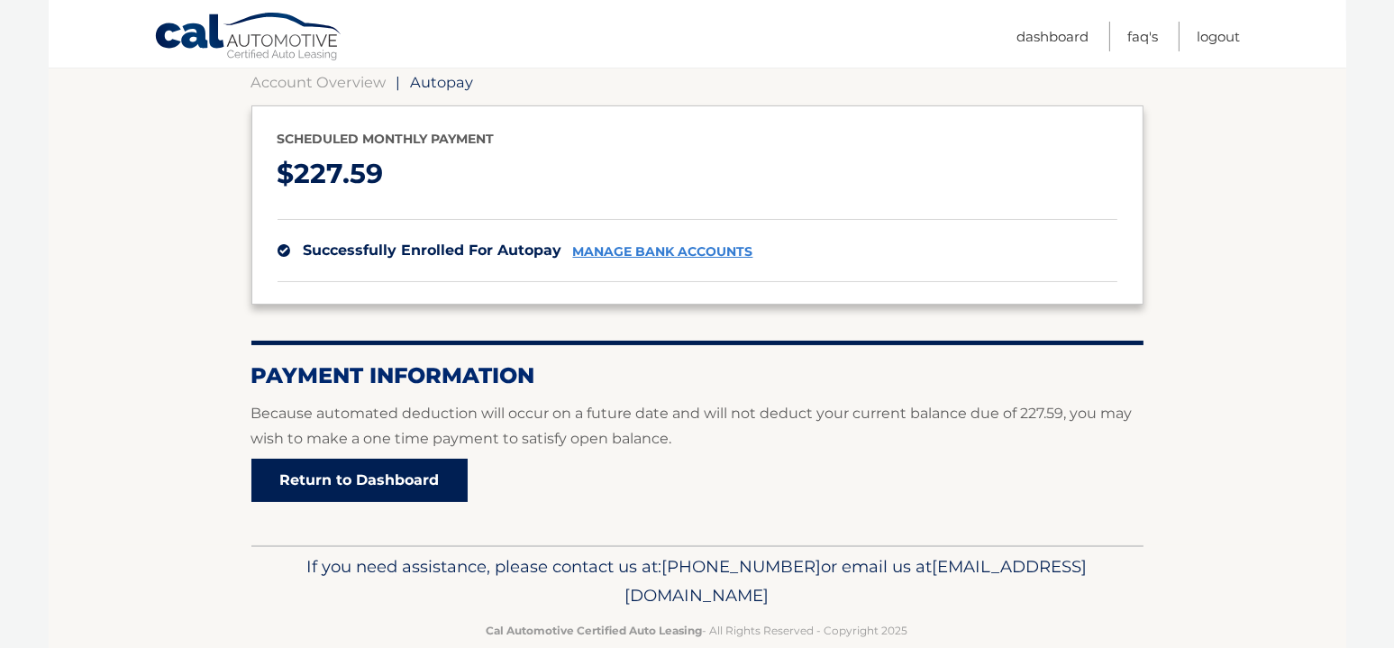
click at [323, 489] on link "Return to Dashboard" at bounding box center [359, 480] width 216 height 43
click at [321, 482] on link "Return to Dashboard" at bounding box center [359, 480] width 216 height 43
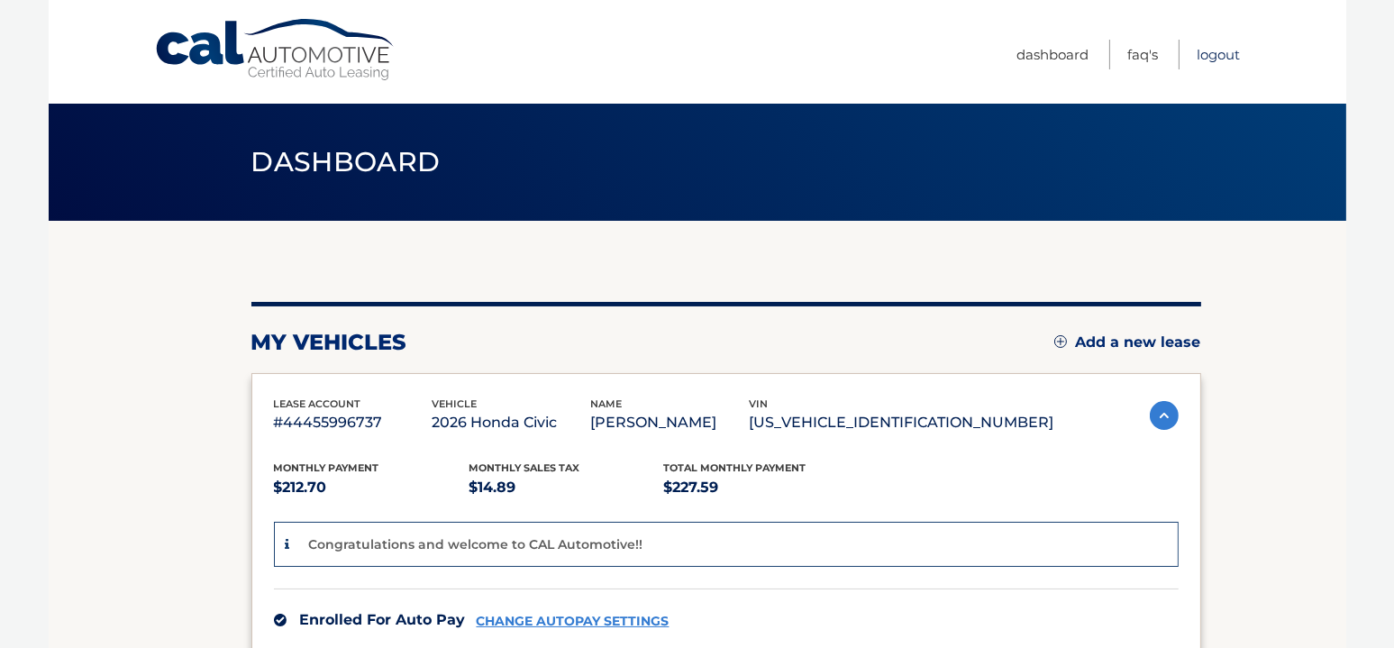
click at [1230, 52] on link "Logout" at bounding box center [1218, 55] width 43 height 30
